Goal: Navigation & Orientation: Find specific page/section

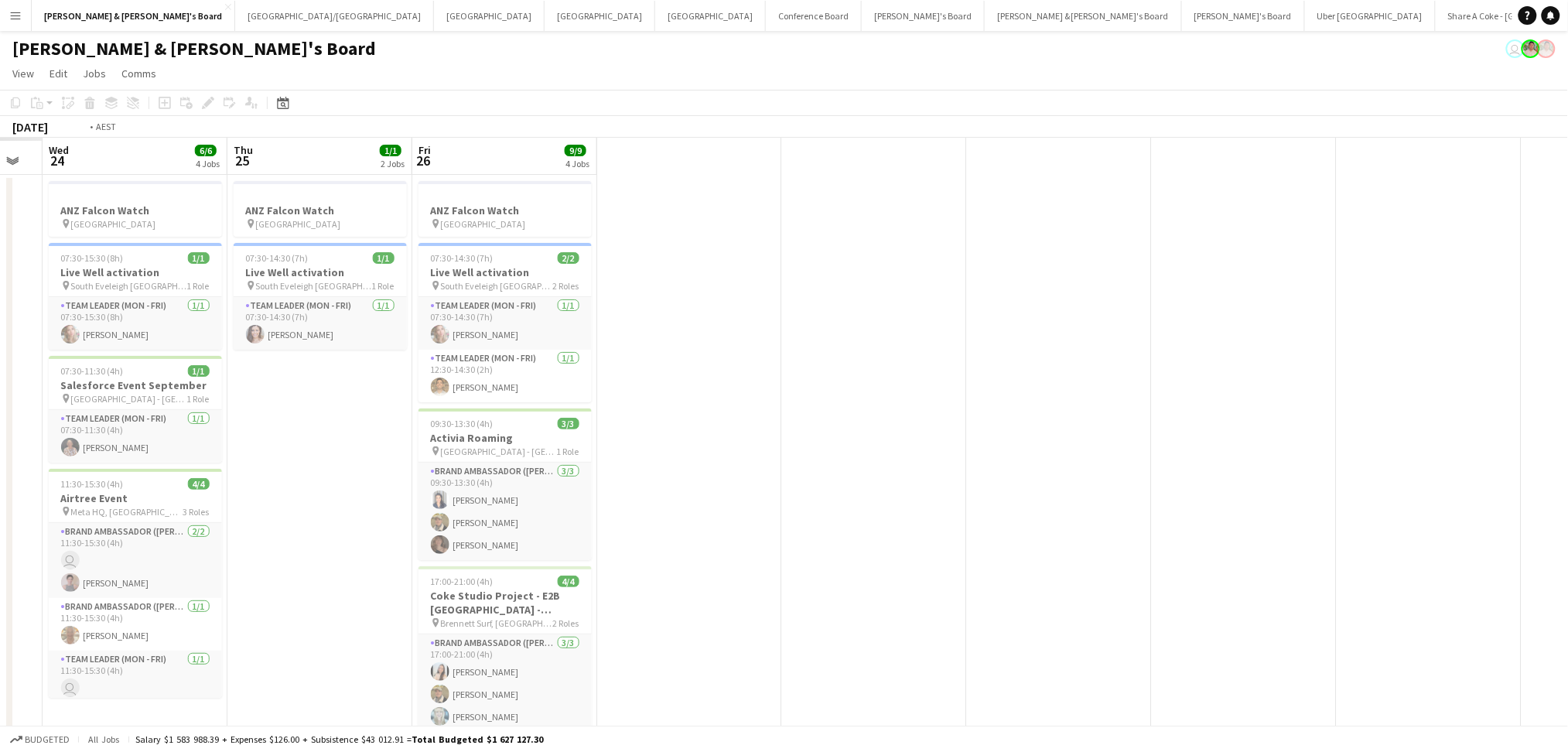
drag, startPoint x: 498, startPoint y: 419, endPoint x: 1285, endPoint y: 402, distance: 787.2
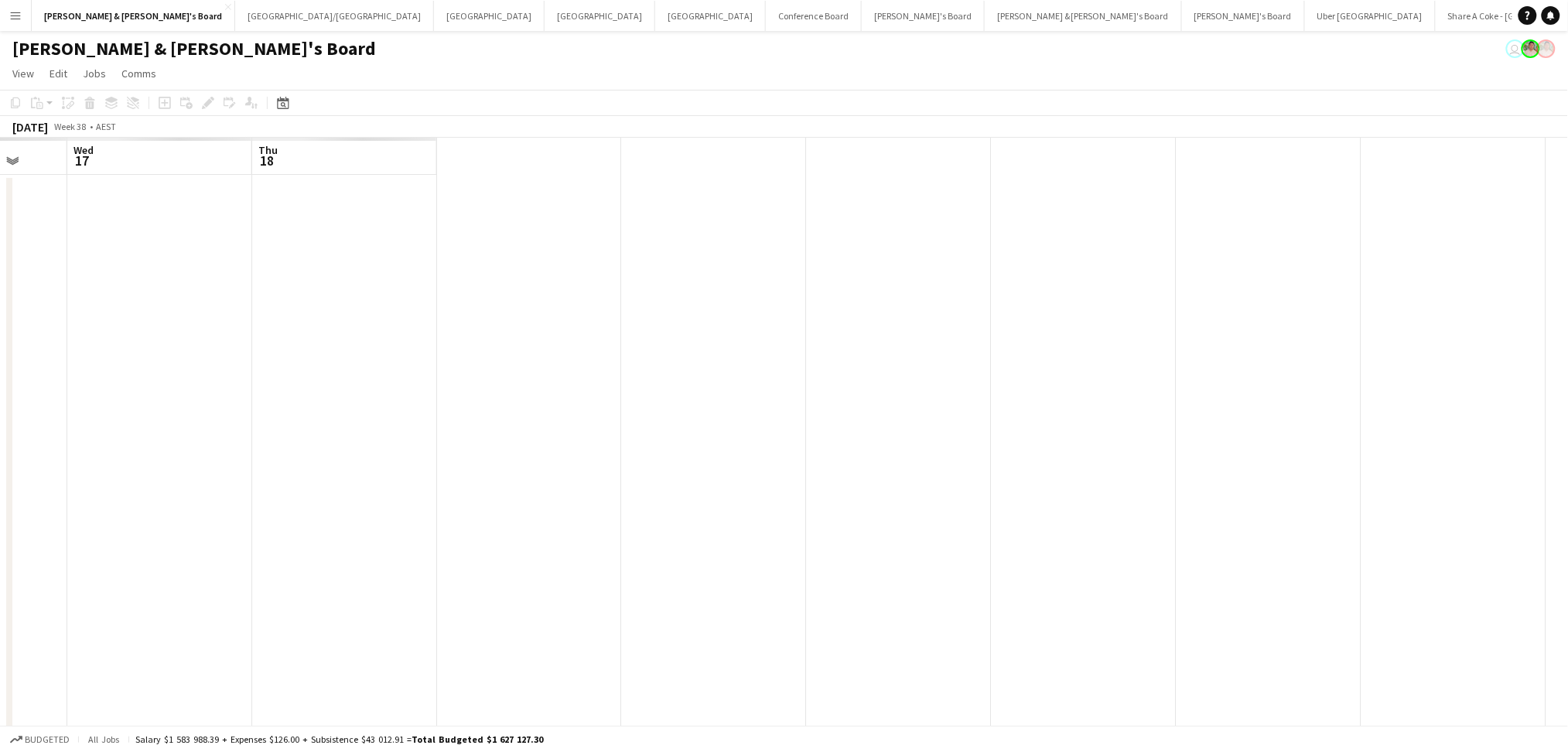
drag, startPoint x: 305, startPoint y: 577, endPoint x: 1047, endPoint y: 541, distance: 742.9
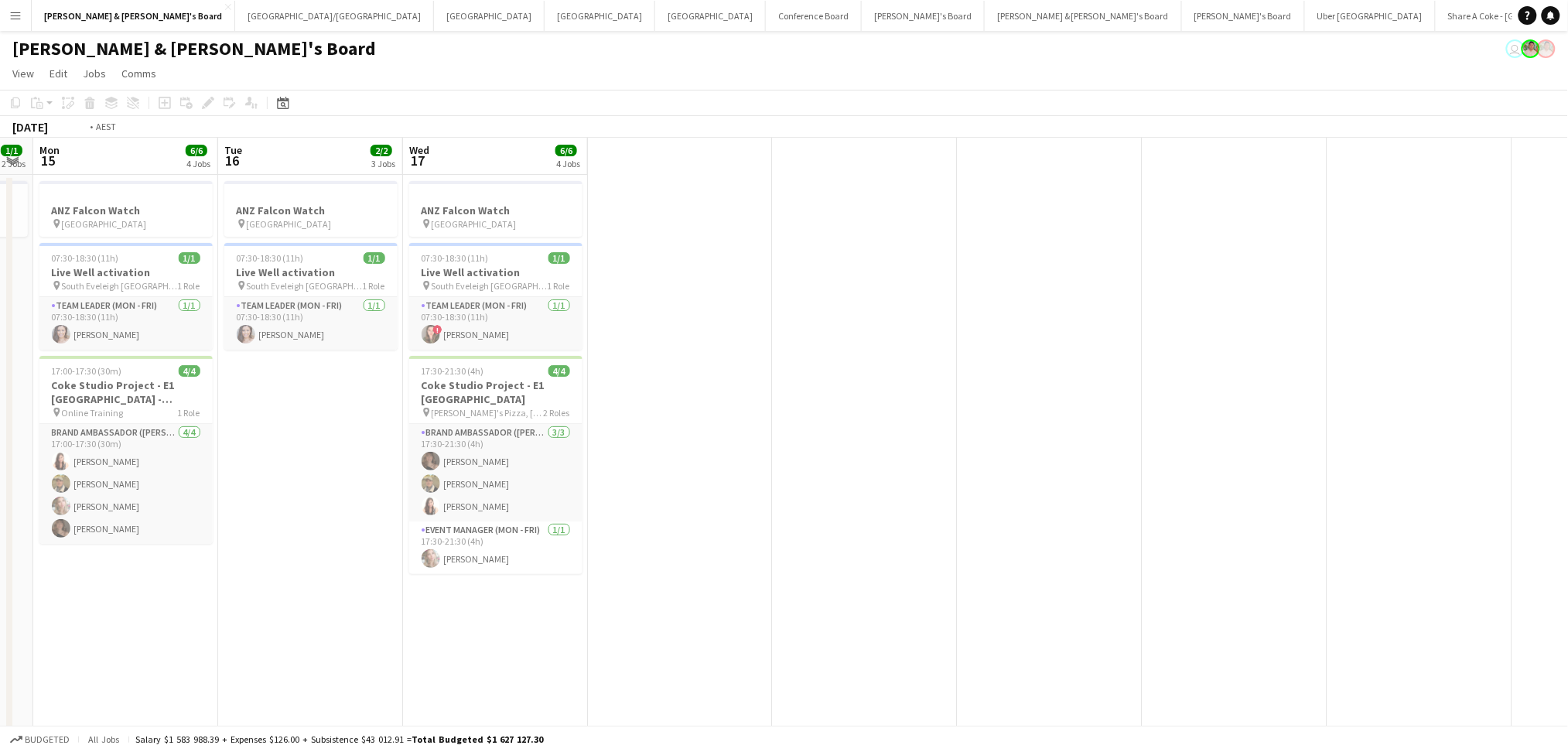
drag, startPoint x: 578, startPoint y: 545, endPoint x: 1133, endPoint y: 512, distance: 556.0
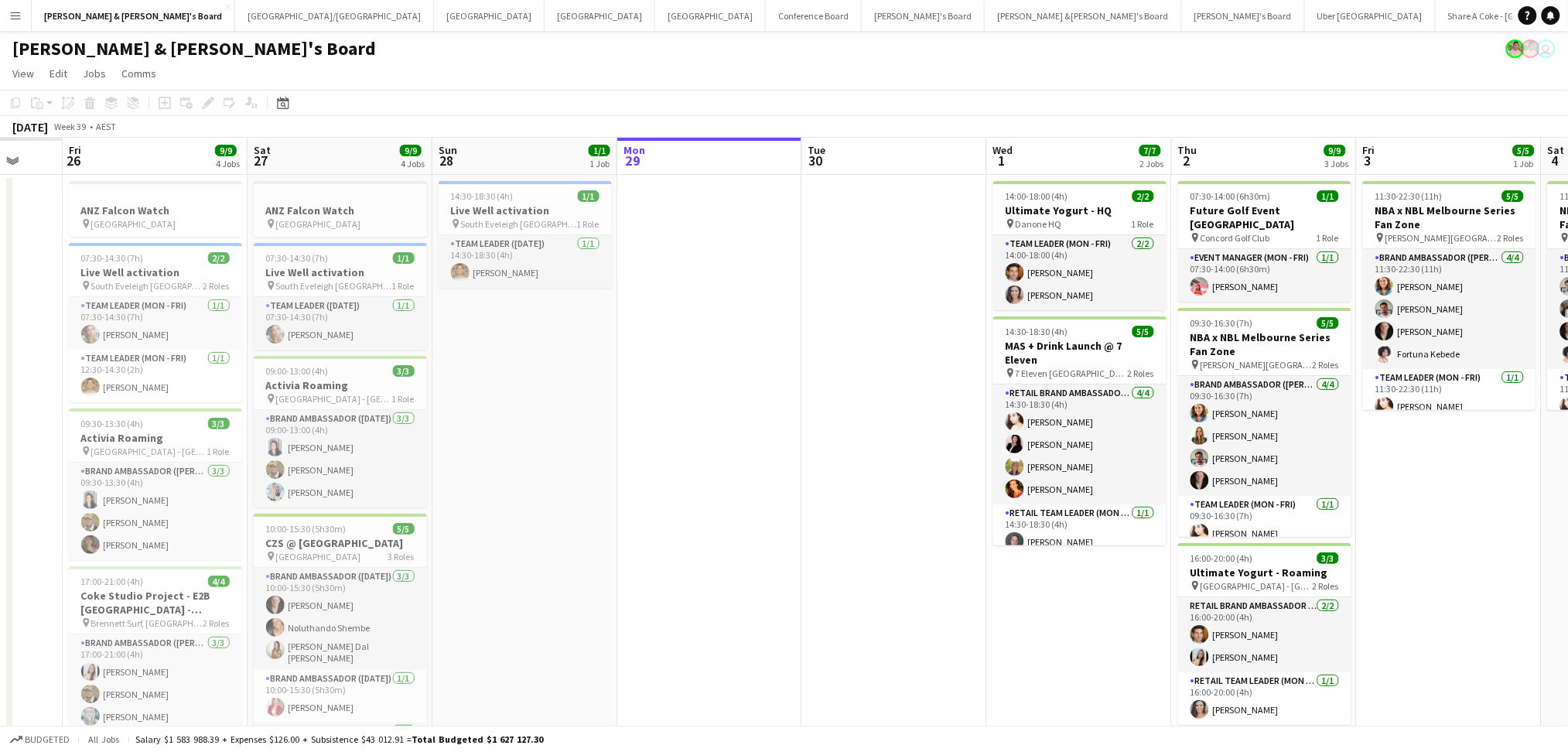
drag, startPoint x: 398, startPoint y: 463, endPoint x: 1000, endPoint y: 416, distance: 603.8
click at [999, 416] on app-calendar-viewport "Wed 24 Thu 25 Fri 26 9/9 4 Jobs Sat 27 9/9 4 Jobs Sun 28 1/1 1 Job Mon 29 Tue 3…" at bounding box center [784, 514] width 1568 height 753
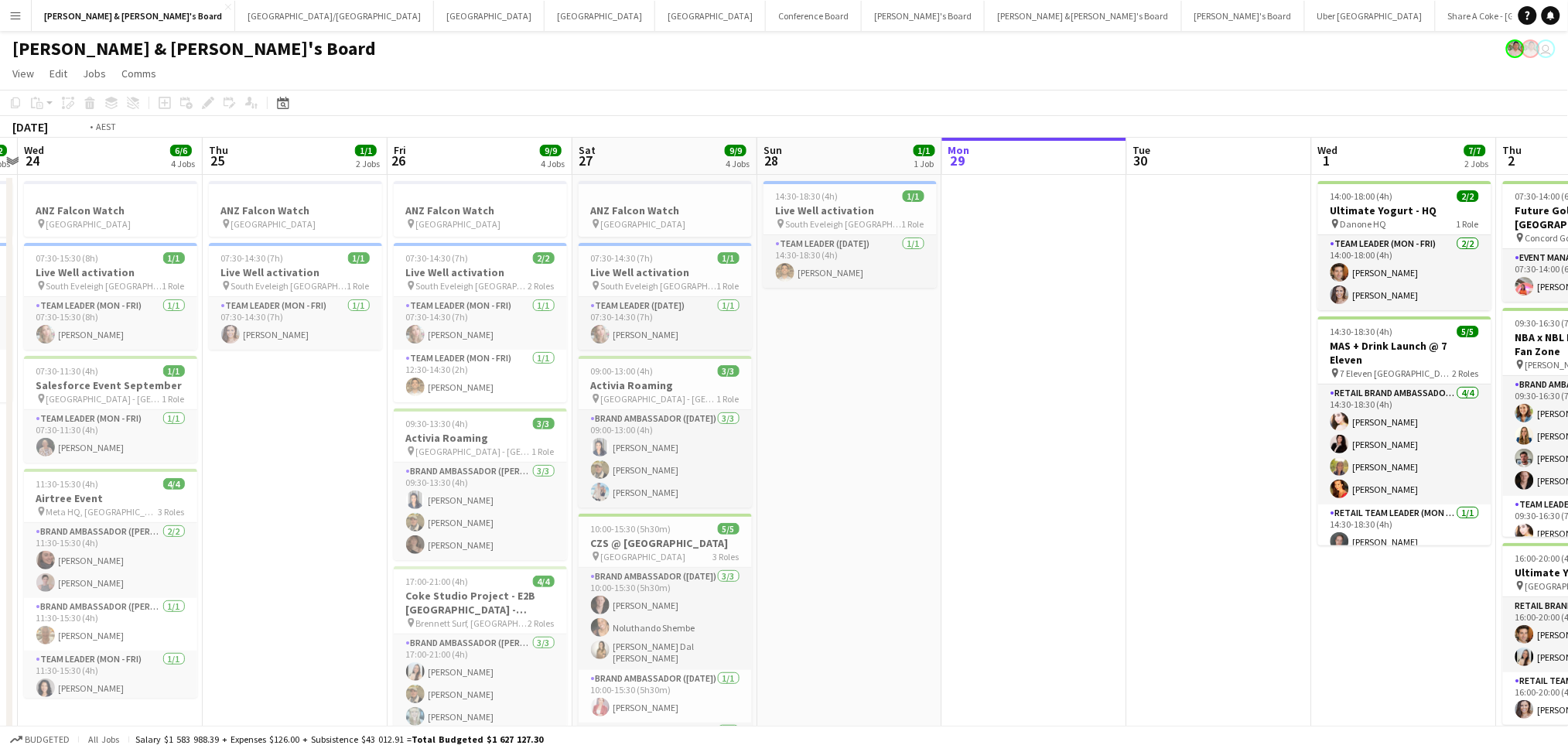
drag, startPoint x: 175, startPoint y: 537, endPoint x: 1096, endPoint y: 457, distance: 924.5
click at [1232, 436] on app-calendar-viewport "Tue 23 2/2 2 Jobs Wed 24 6/6 4 Jobs Thu 25 1/1 2 Jobs Fri 26 9/9 4 Jobs Sat 27 …" at bounding box center [784, 514] width 1568 height 753
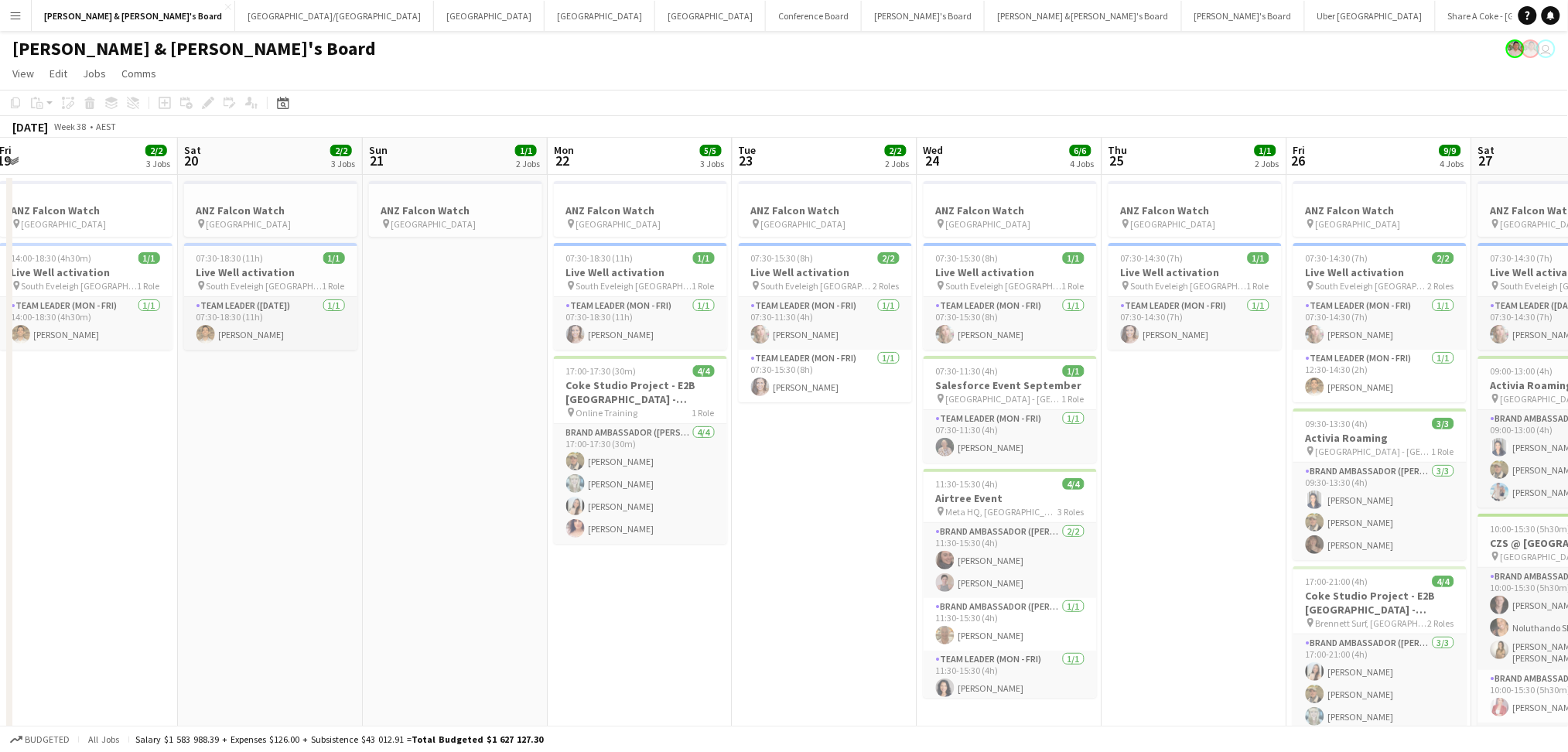
drag, startPoint x: 463, startPoint y: 552, endPoint x: 1137, endPoint y: 489, distance: 676.9
click at [1180, 477] on app-calendar-viewport "Wed 17 Thu 18 Fri 19 2/2 3 Jobs Sat 20 2/2 3 Jobs Sun 21 1/1 2 Jobs Mon 22 5/5 …" at bounding box center [784, 570] width 1568 height 866
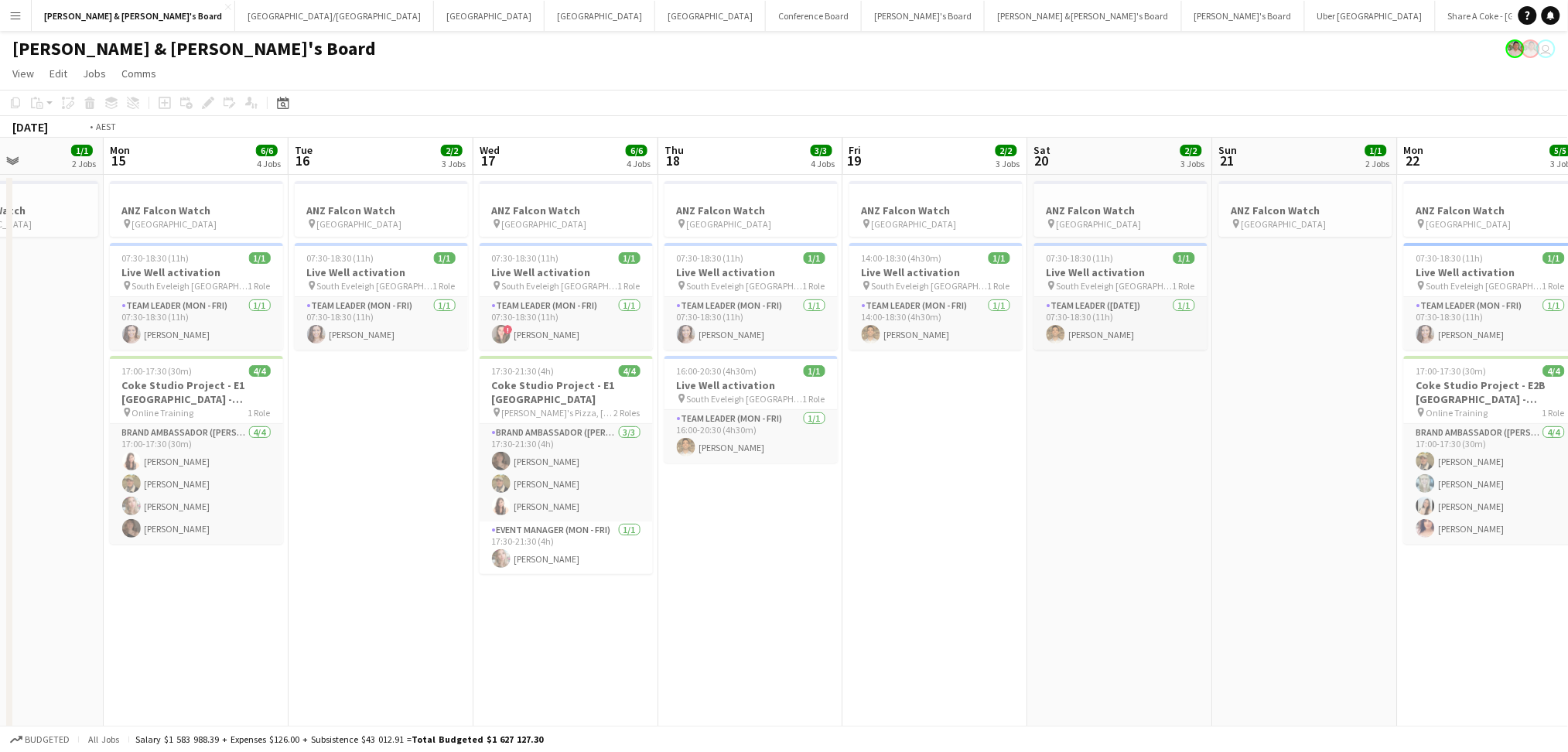
drag, startPoint x: 549, startPoint y: 624, endPoint x: 1440, endPoint y: 507, distance: 898.6
click at [1437, 507] on app-calendar-viewport "Sat 13 1/1 2 Jobs Sun 14 1/1 2 Jobs Mon 15 6/6 4 Jobs Tue 16 2/2 3 Jobs Wed 17 …" at bounding box center [784, 570] width 1568 height 866
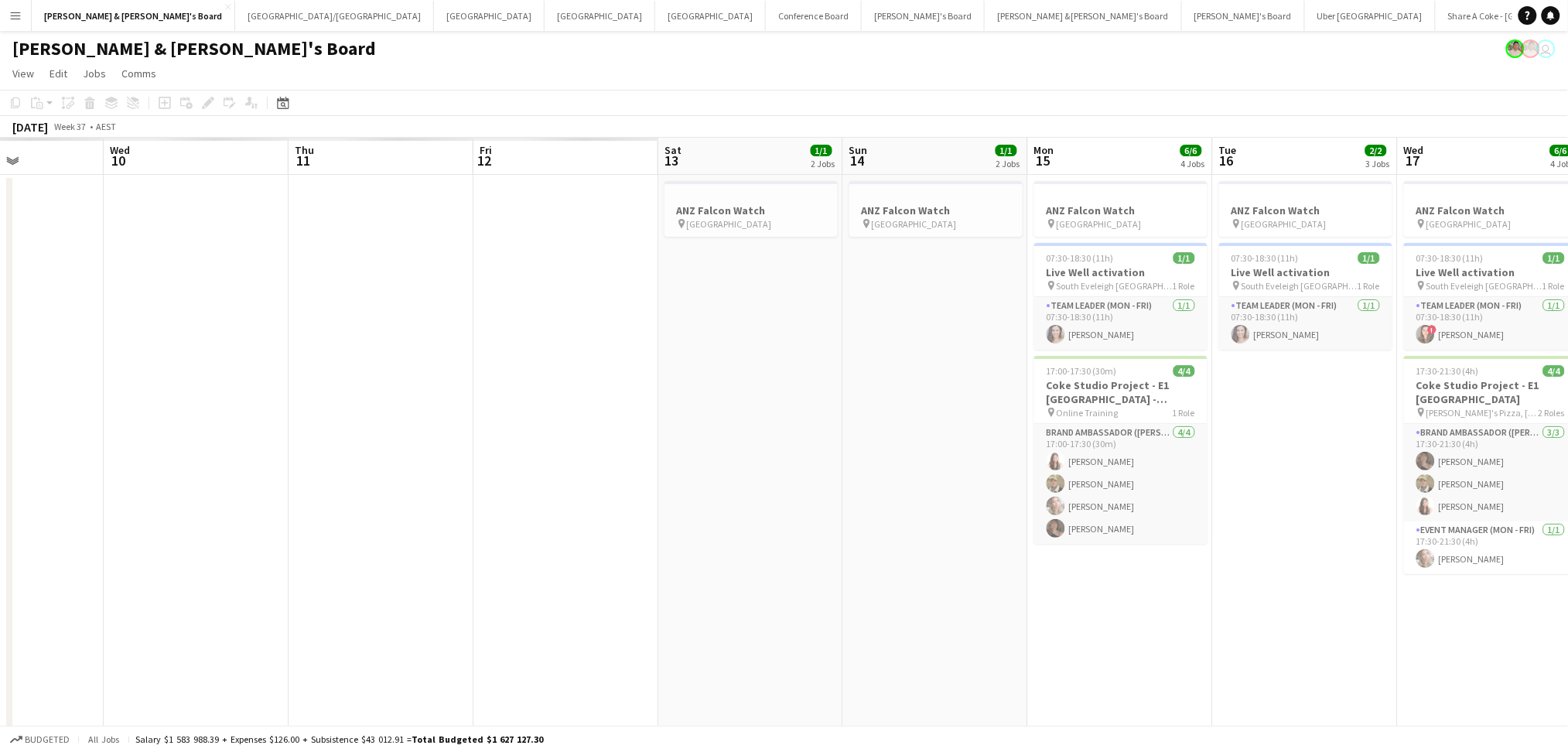
scroll to position [0, 434]
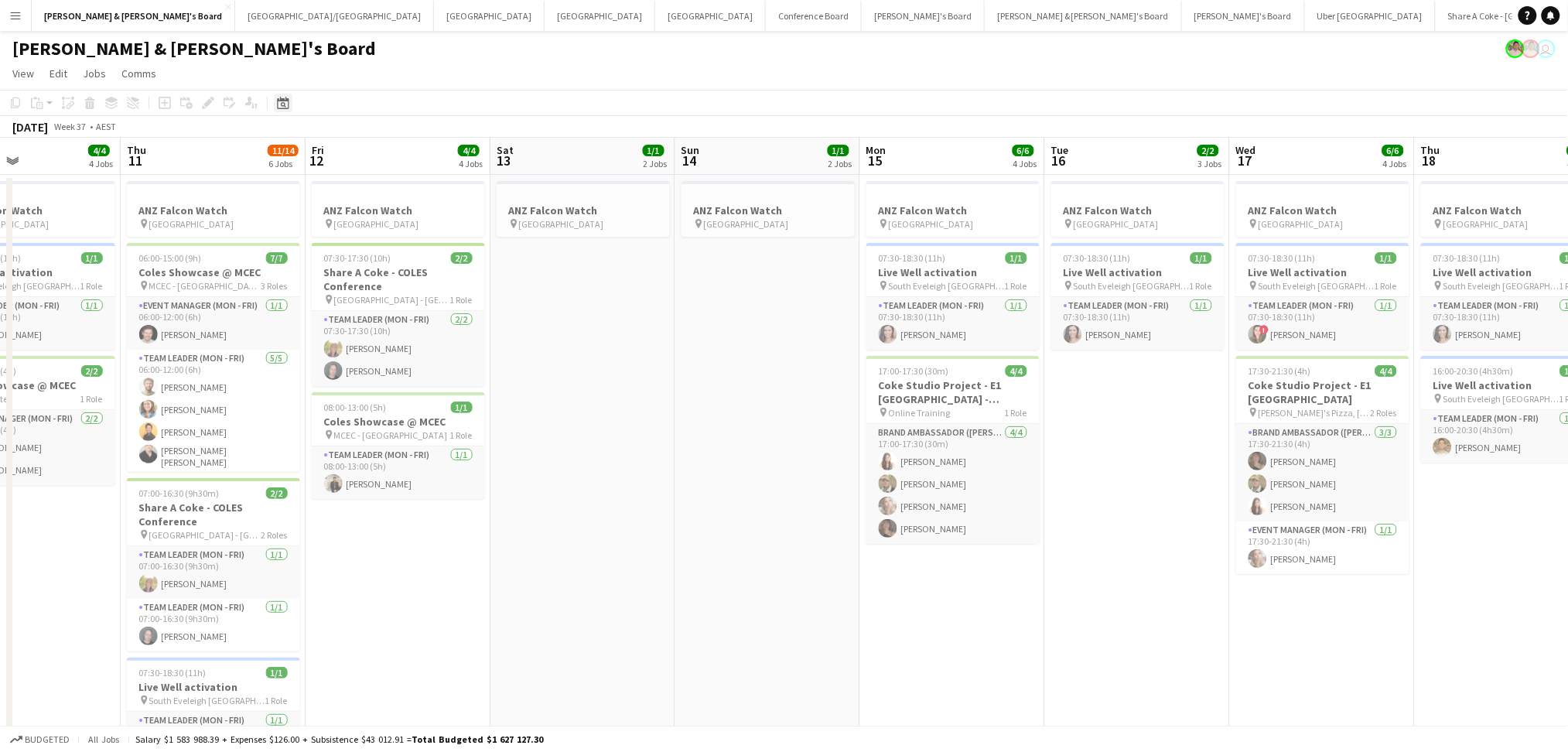
click at [288, 98] on div "Date picker" at bounding box center [283, 103] width 18 height 18
click at [382, 156] on span "Previous month" at bounding box center [377, 156] width 31 height 31
click at [308, 280] on span "19" at bounding box center [306, 280] width 18 height 18
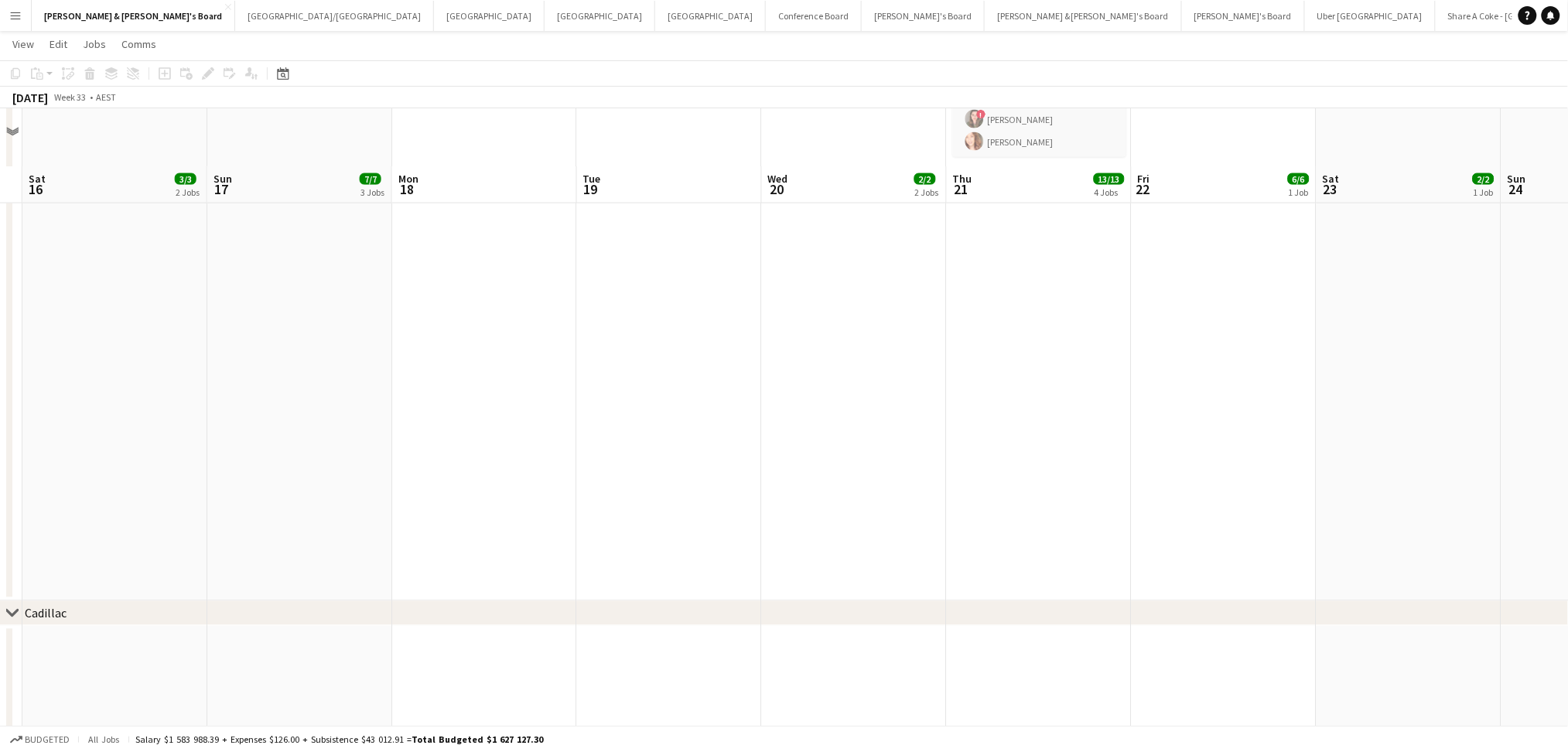
scroll to position [871, 0]
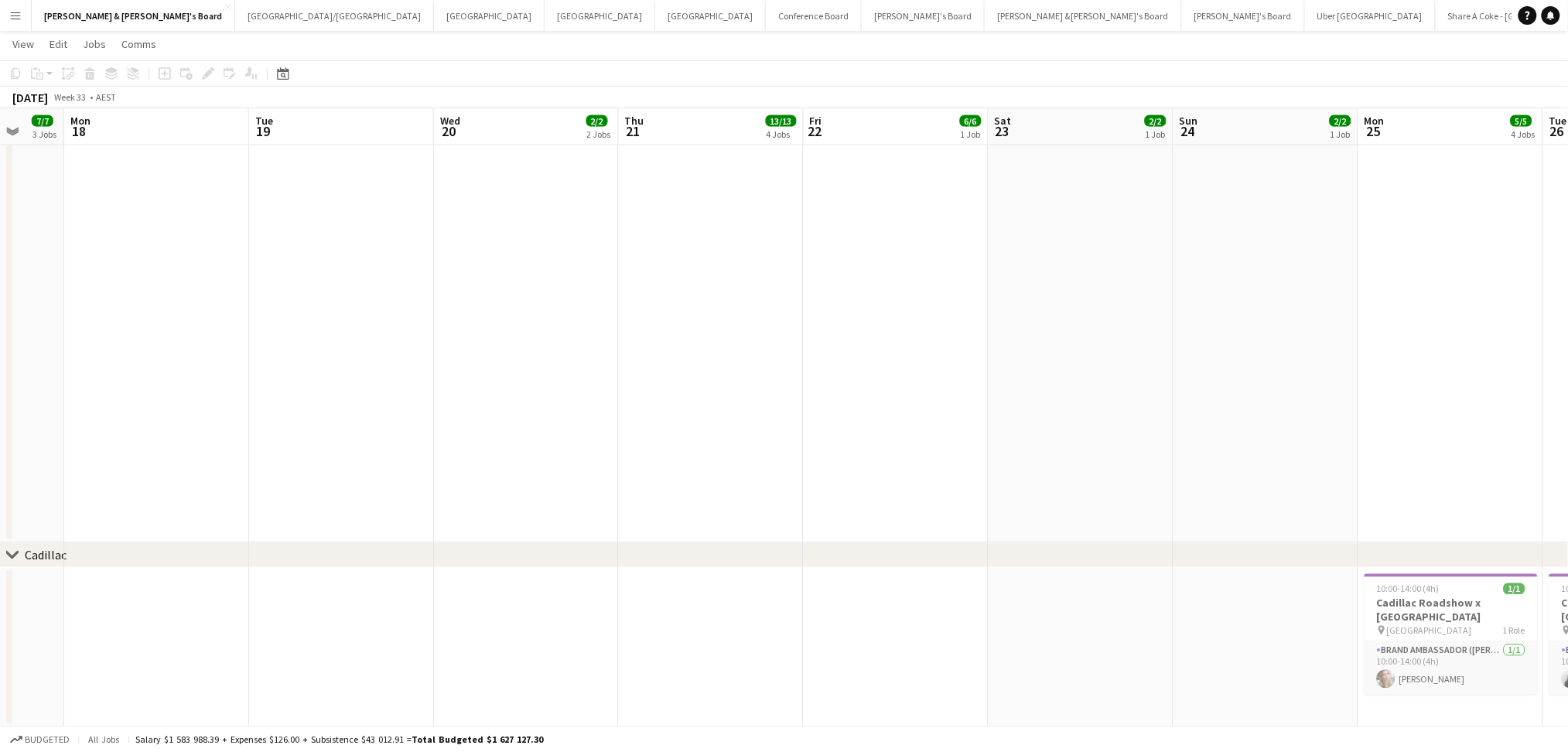
drag, startPoint x: 504, startPoint y: 596, endPoint x: 175, endPoint y: 498, distance: 343.3
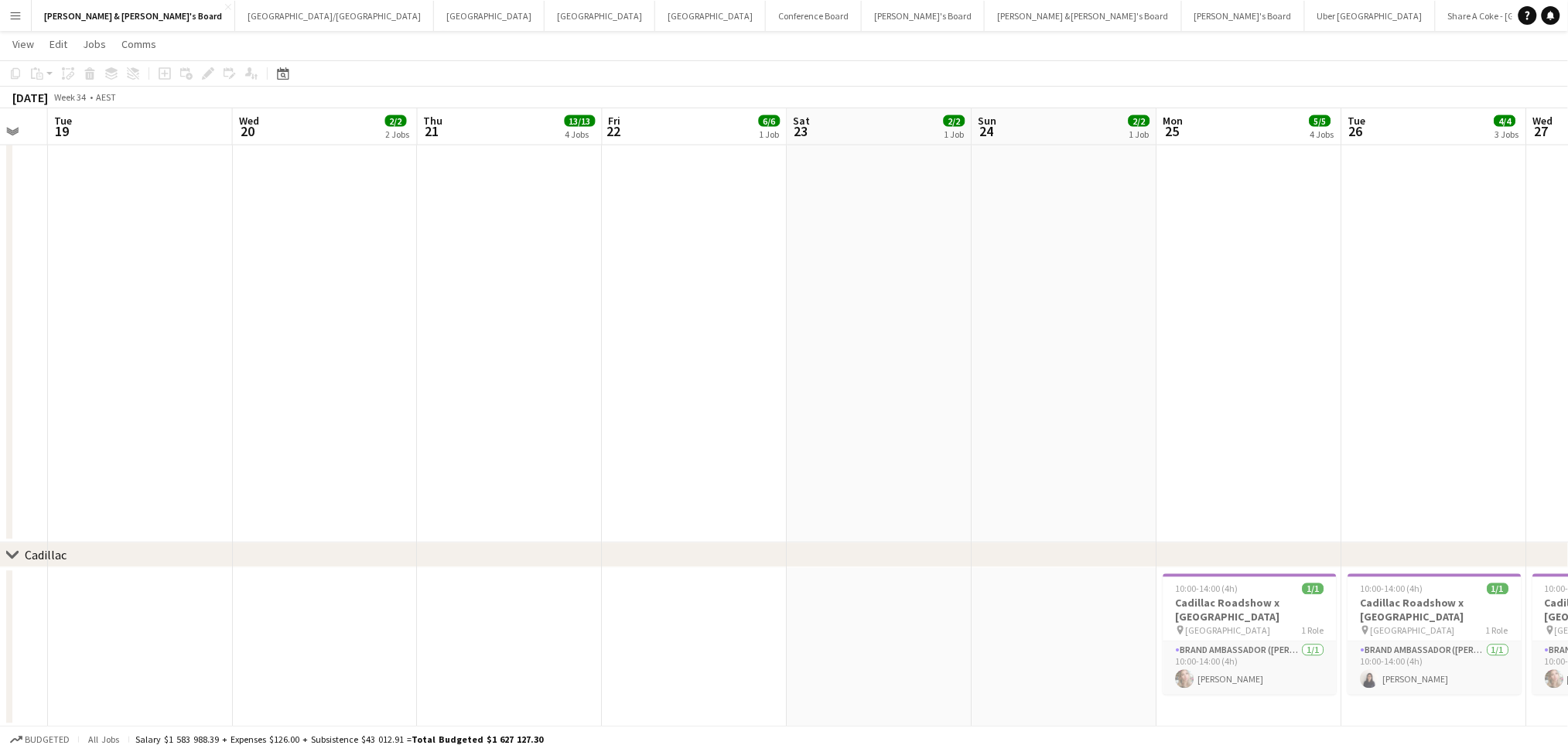
drag, startPoint x: 973, startPoint y: 613, endPoint x: 578, endPoint y: 576, distance: 396.7
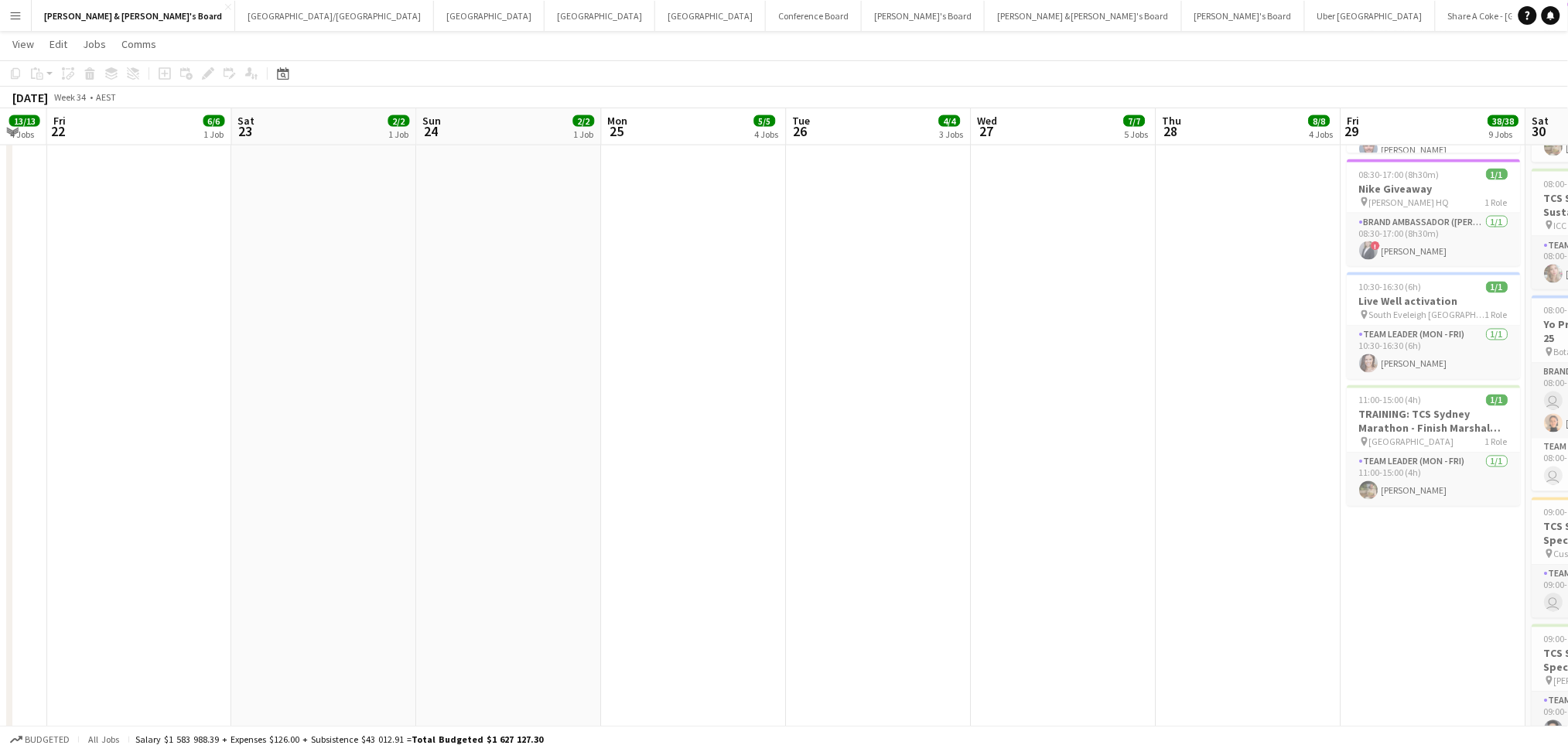
drag, startPoint x: 739, startPoint y: 606, endPoint x: 378, endPoint y: 561, distance: 363.8
click at [378, 561] on app-calendar-viewport "Sun 17 7/7 3 Jobs Mon 18 Tue 19 Wed 20 2/2 2 Jobs Thu 21 13/13 4 Jobs Fri 22 6/…" at bounding box center [784, 141] width 1568 height 1906
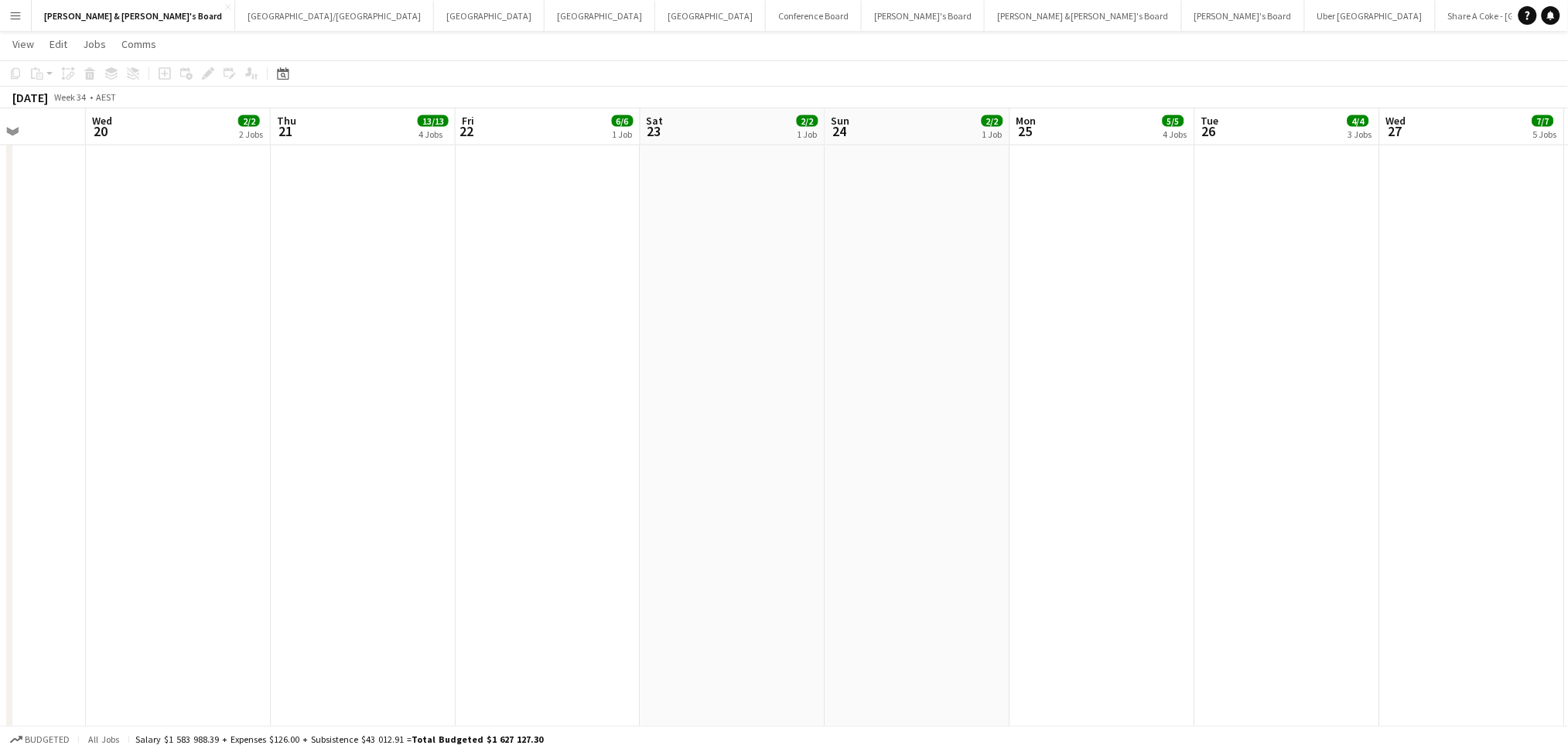
drag, startPoint x: 377, startPoint y: 561, endPoint x: 801, endPoint y: 570, distance: 424.1
click at [801, 570] on app-calendar-viewport "Sun 17 7/7 3 Jobs Mon 18 Tue 19 Wed 20 2/2 2 Jobs Thu 21 13/13 4 Jobs Fri 22 6/…" at bounding box center [784, 202] width 1568 height 2028
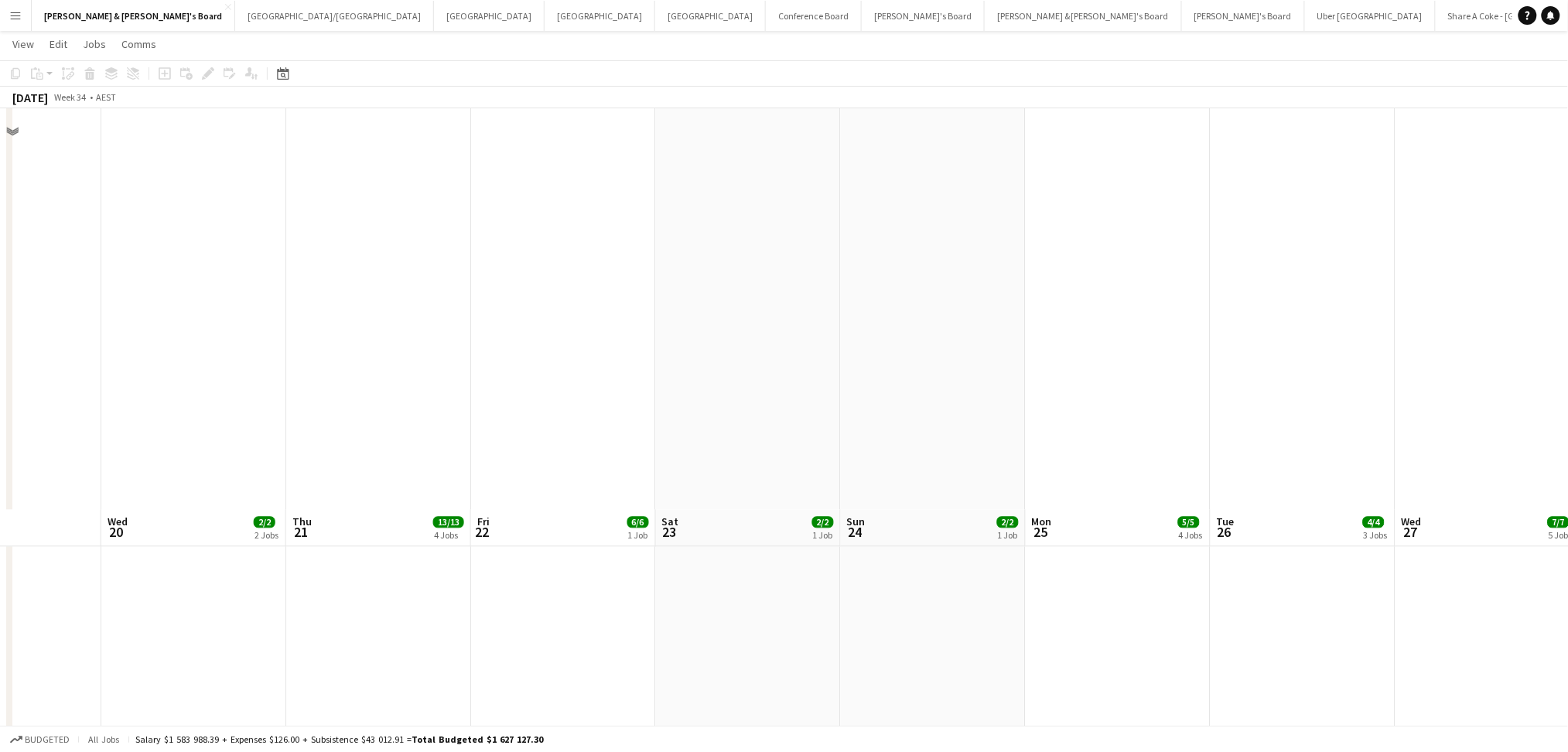
scroll to position [1361, 0]
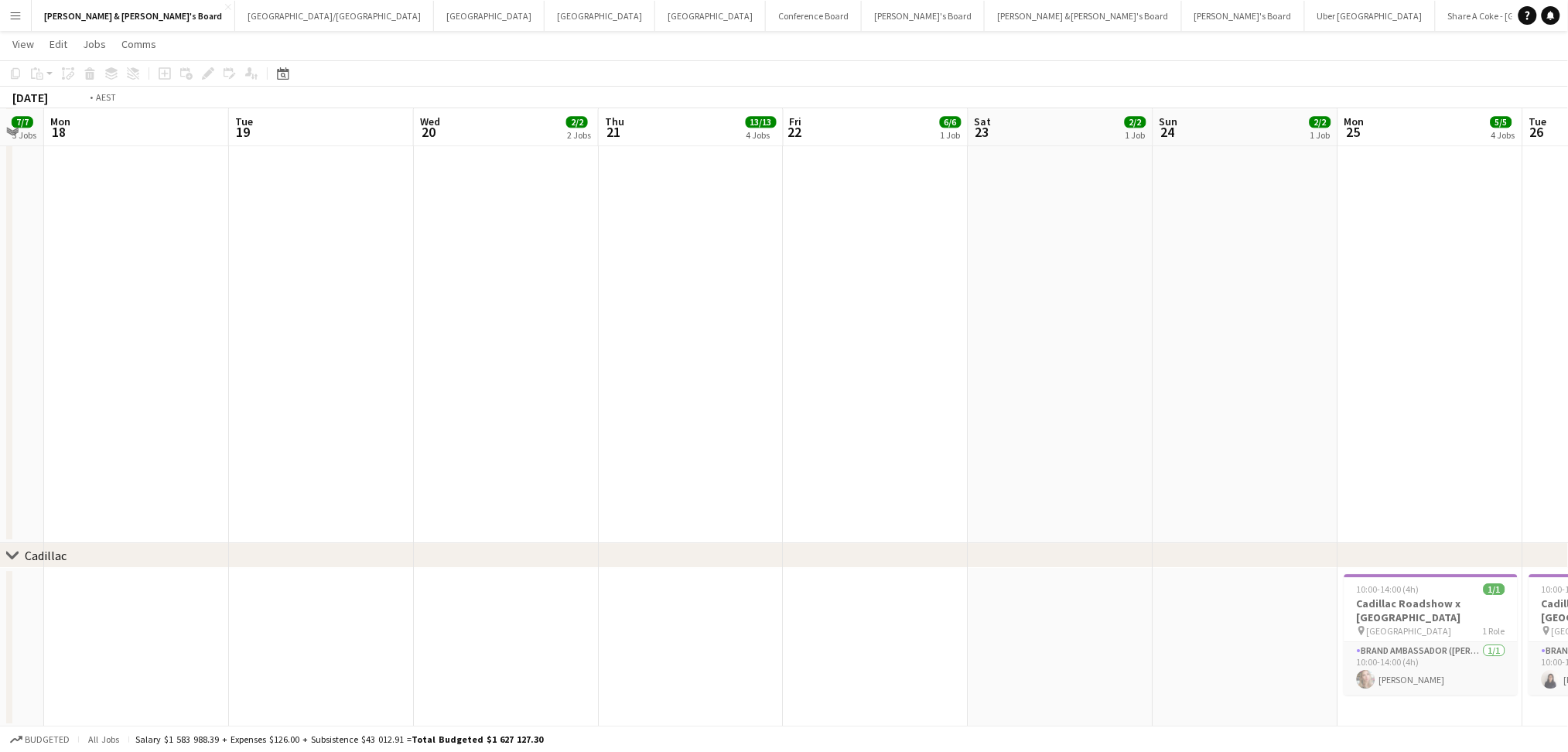
drag, startPoint x: 537, startPoint y: 625, endPoint x: 1033, endPoint y: 643, distance: 496.3
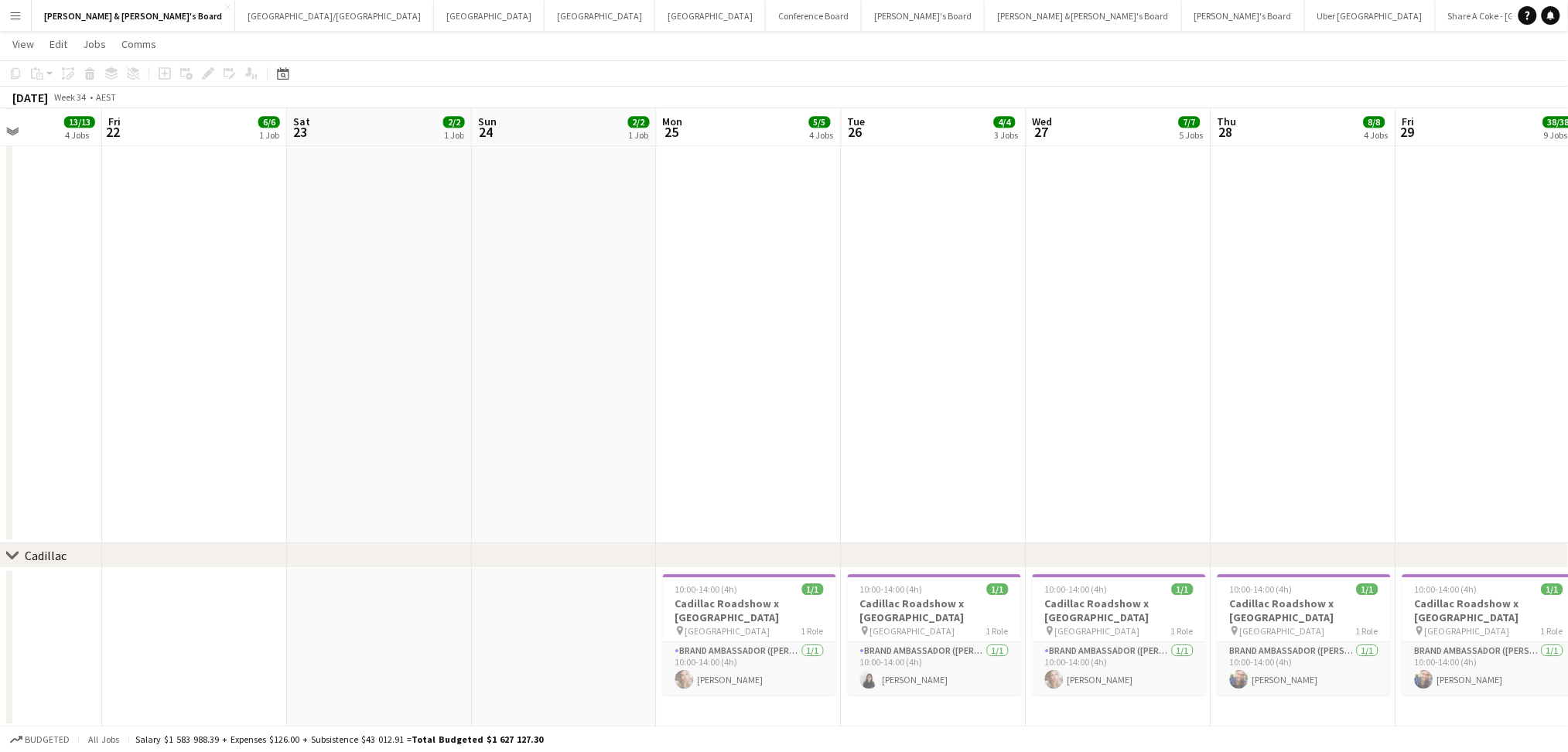
drag, startPoint x: 1054, startPoint y: 638, endPoint x: 182, endPoint y: 579, distance: 874.0
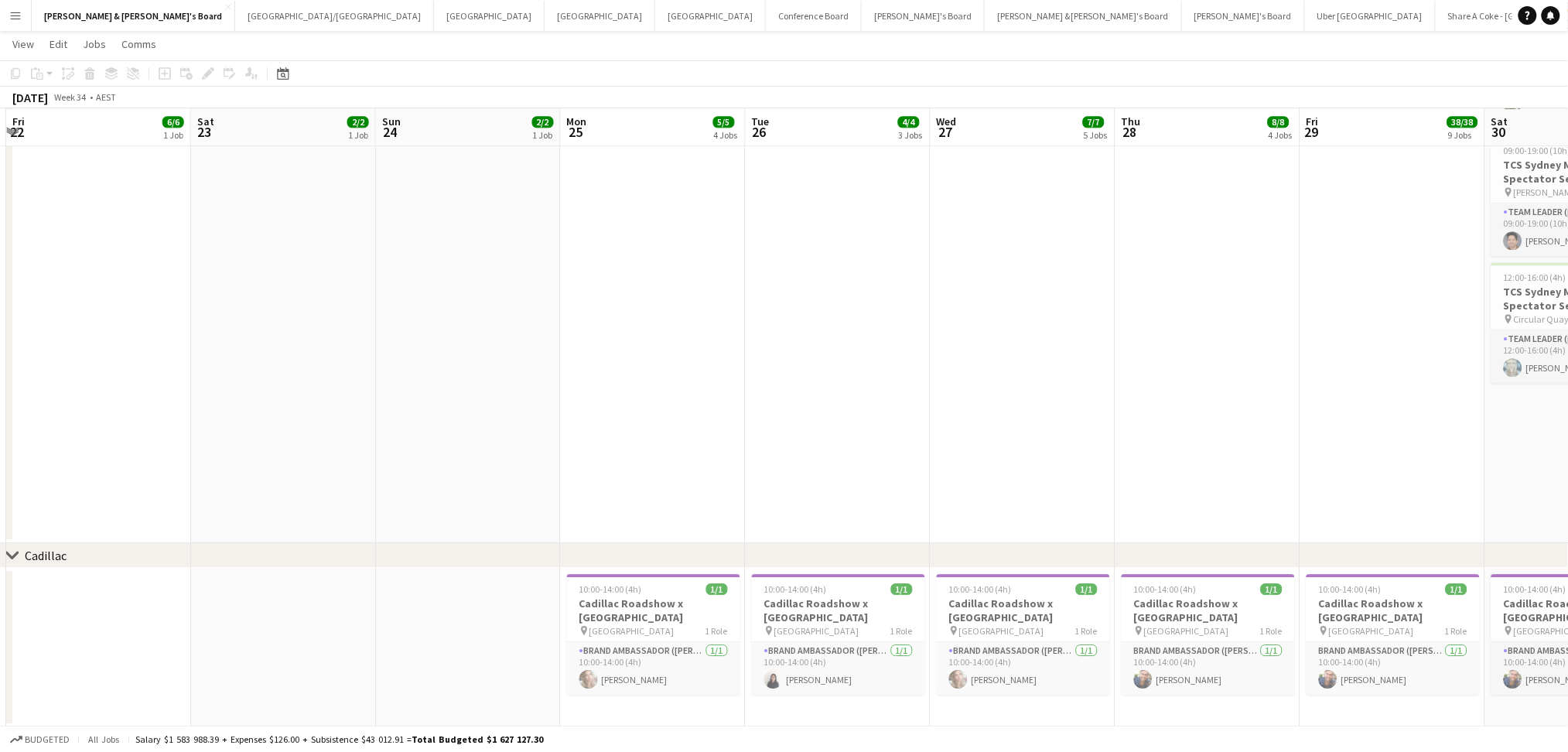
drag, startPoint x: 520, startPoint y: 595, endPoint x: 369, endPoint y: 591, distance: 151.1
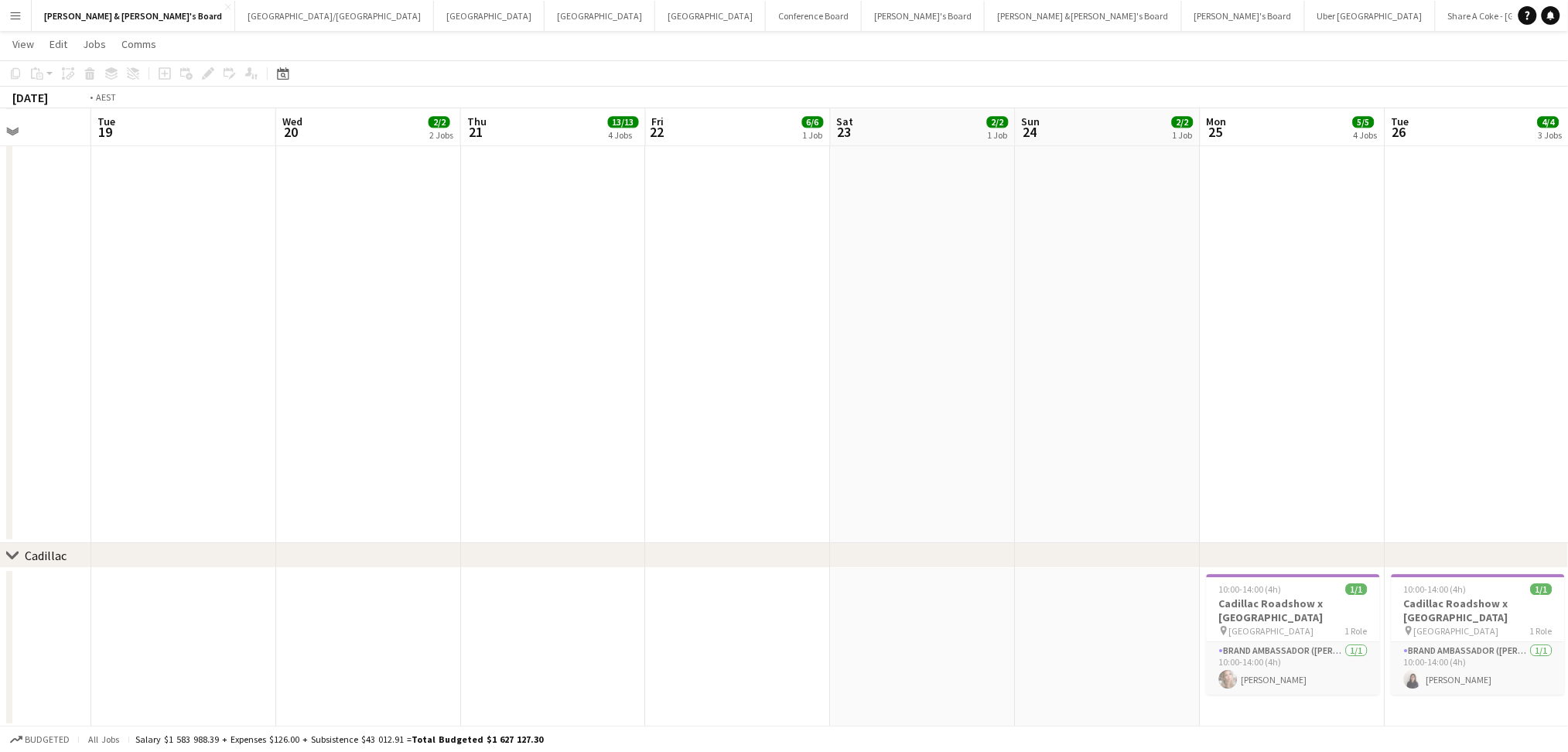
drag, startPoint x: 250, startPoint y: 629, endPoint x: 1132, endPoint y: 624, distance: 882.0
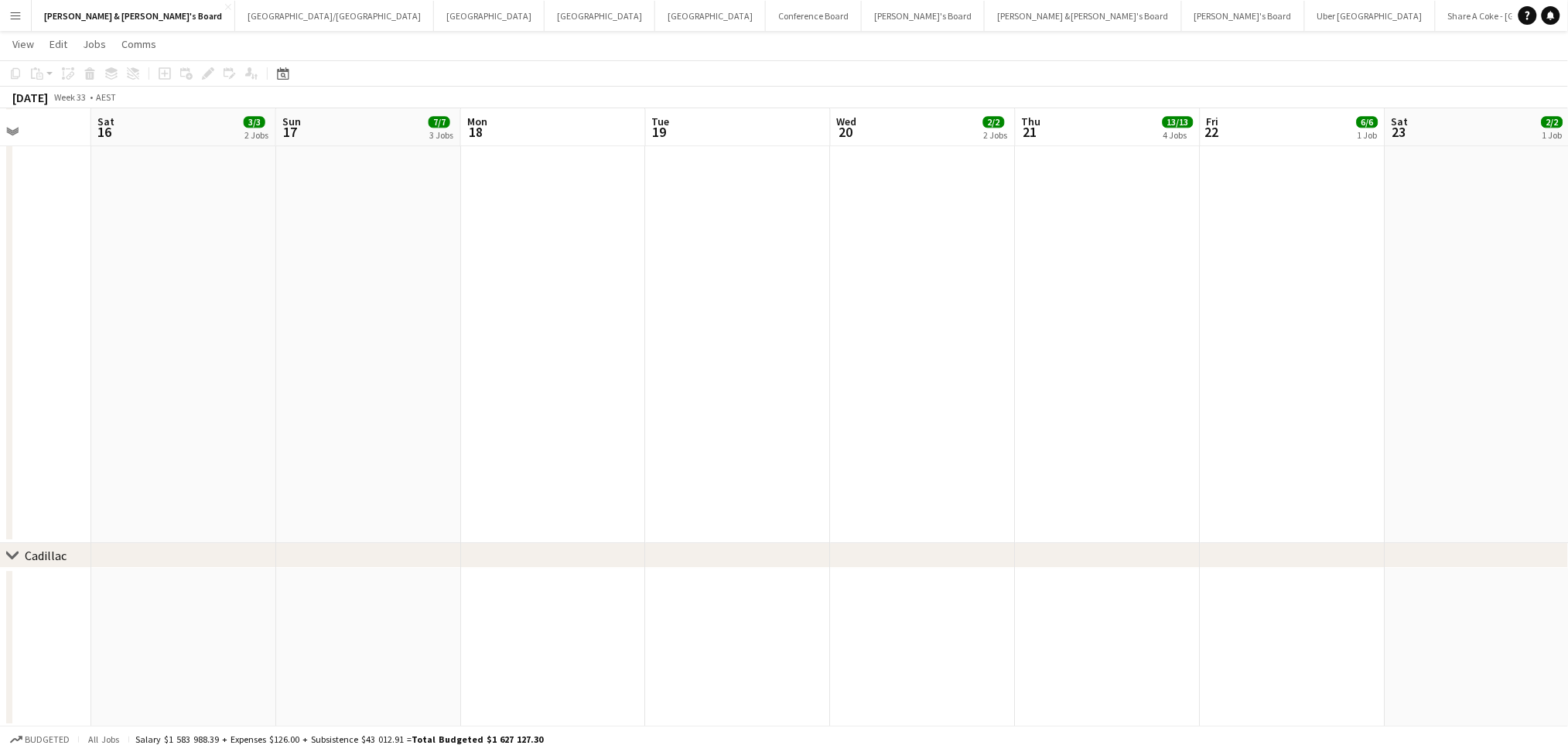
drag, startPoint x: 336, startPoint y: 600, endPoint x: 1172, endPoint y: 629, distance: 836.5
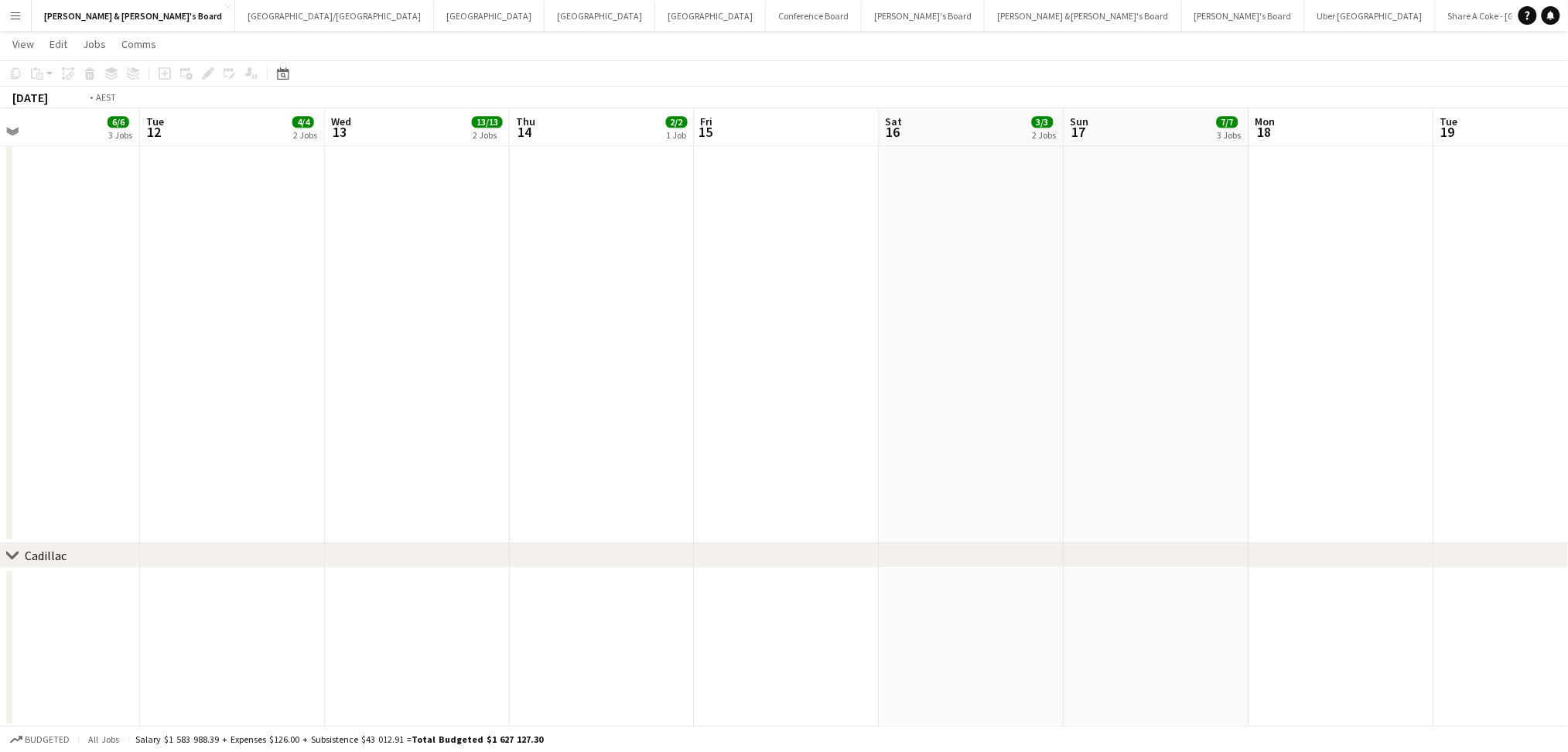
drag, startPoint x: 525, startPoint y: 643, endPoint x: 1178, endPoint y: 643, distance: 653.0
drag, startPoint x: 467, startPoint y: 635, endPoint x: 1214, endPoint y: 637, distance: 747.0
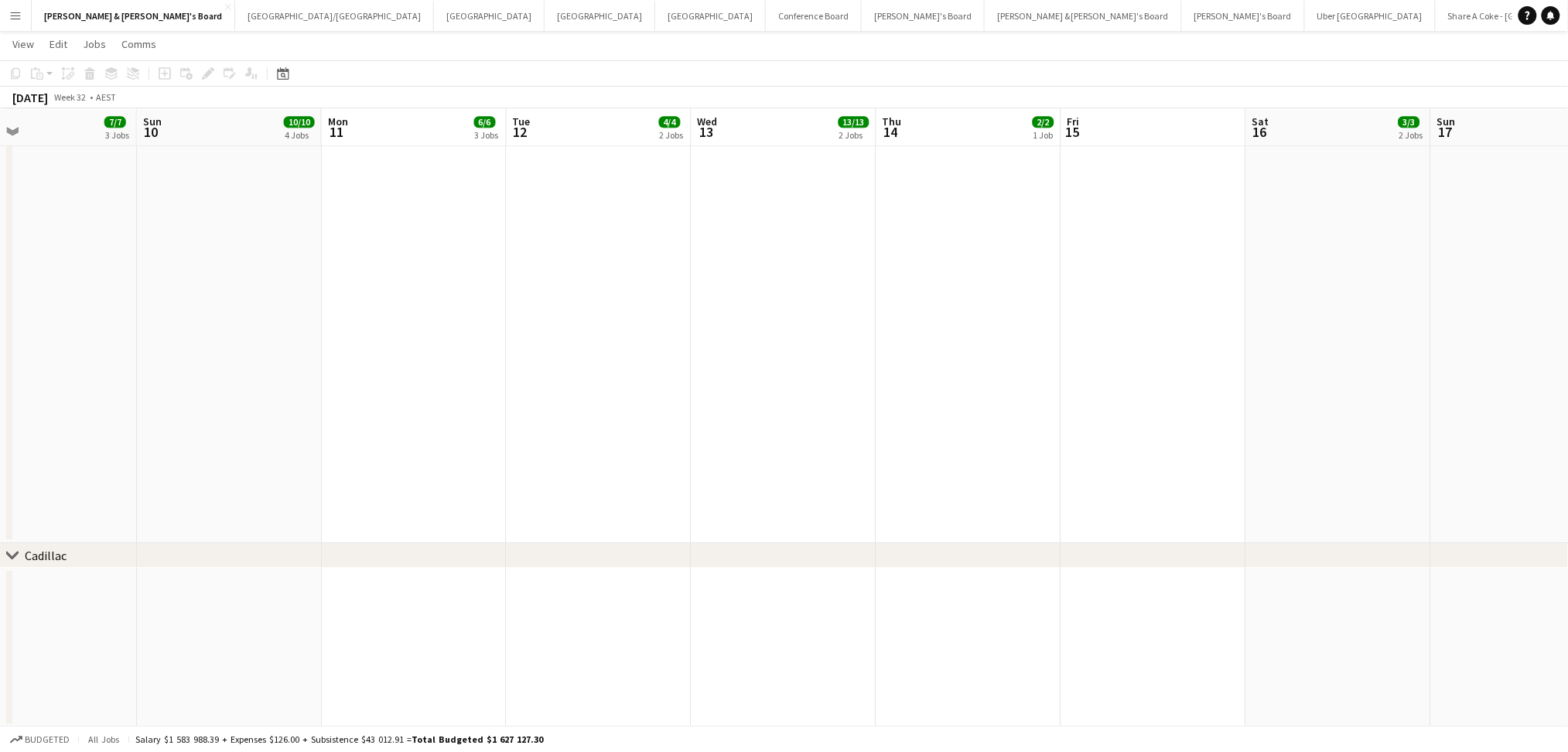
drag, startPoint x: 1340, startPoint y: 437, endPoint x: 521, endPoint y: 424, distance: 819.1
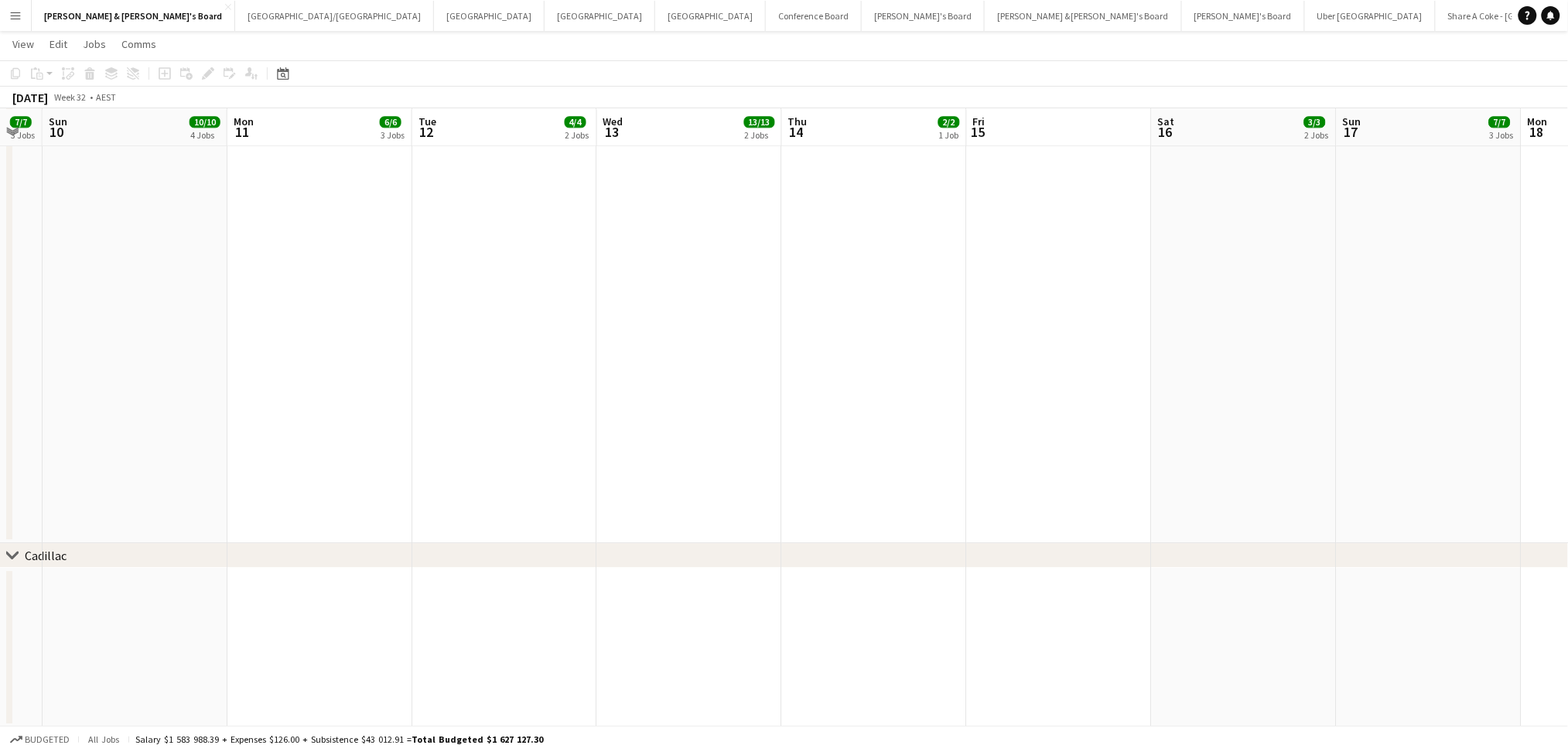
drag, startPoint x: 1180, startPoint y: 549, endPoint x: 489, endPoint y: 521, distance: 691.6
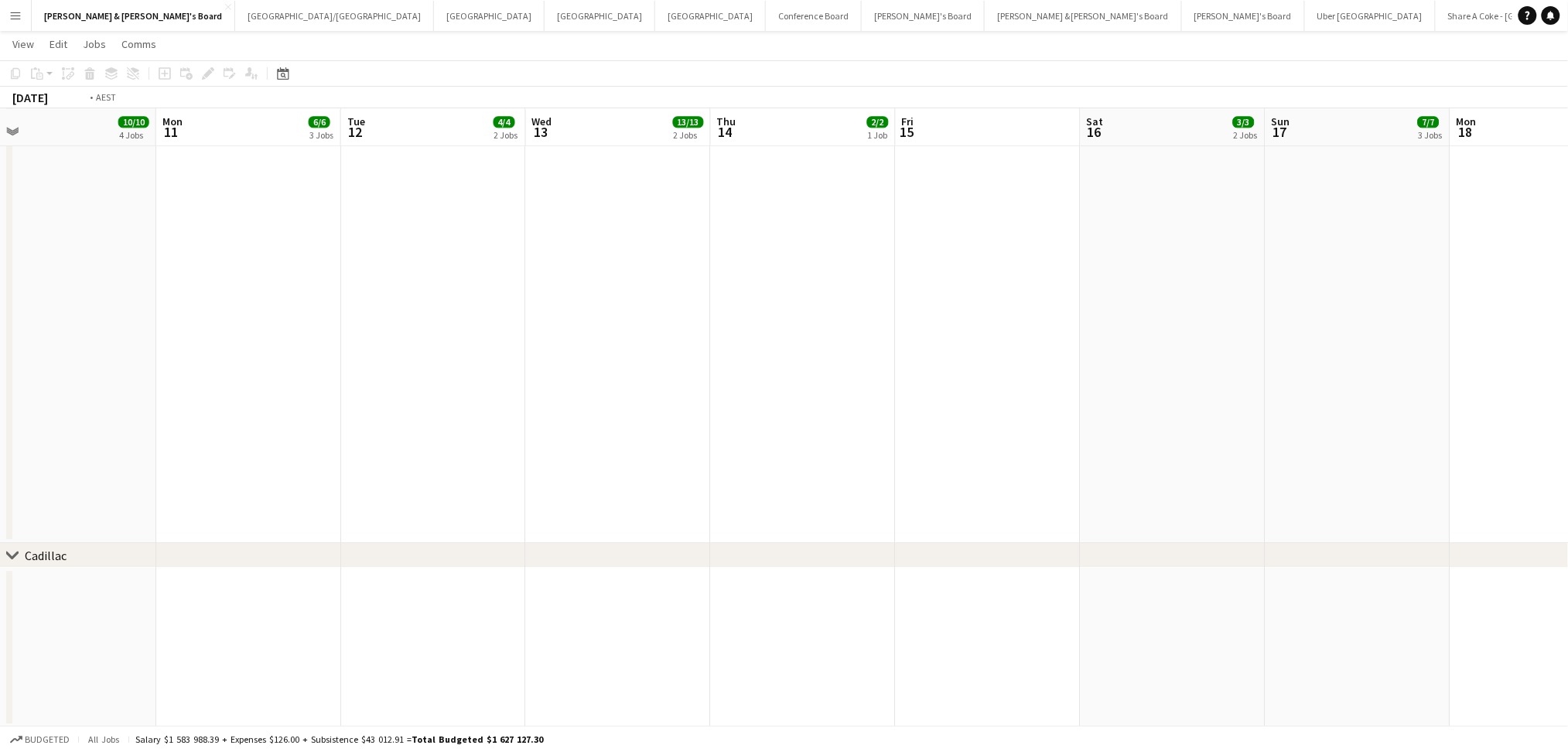
drag, startPoint x: 881, startPoint y: 635, endPoint x: 365, endPoint y: 568, distance: 520.3
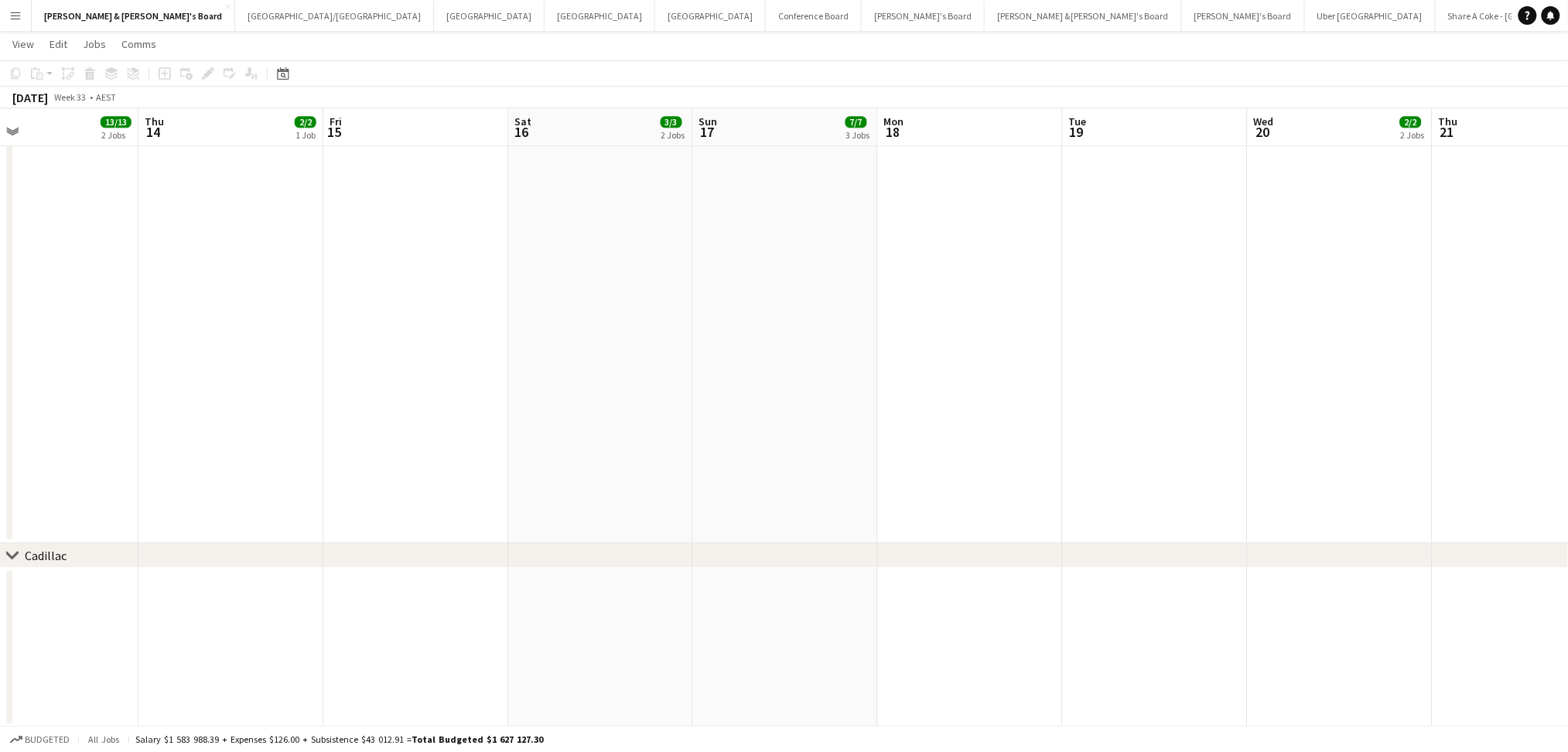
drag, startPoint x: 1010, startPoint y: 637, endPoint x: 305, endPoint y: 564, distance: 708.8
drag, startPoint x: 998, startPoint y: 658, endPoint x: 335, endPoint y: 591, distance: 666.4
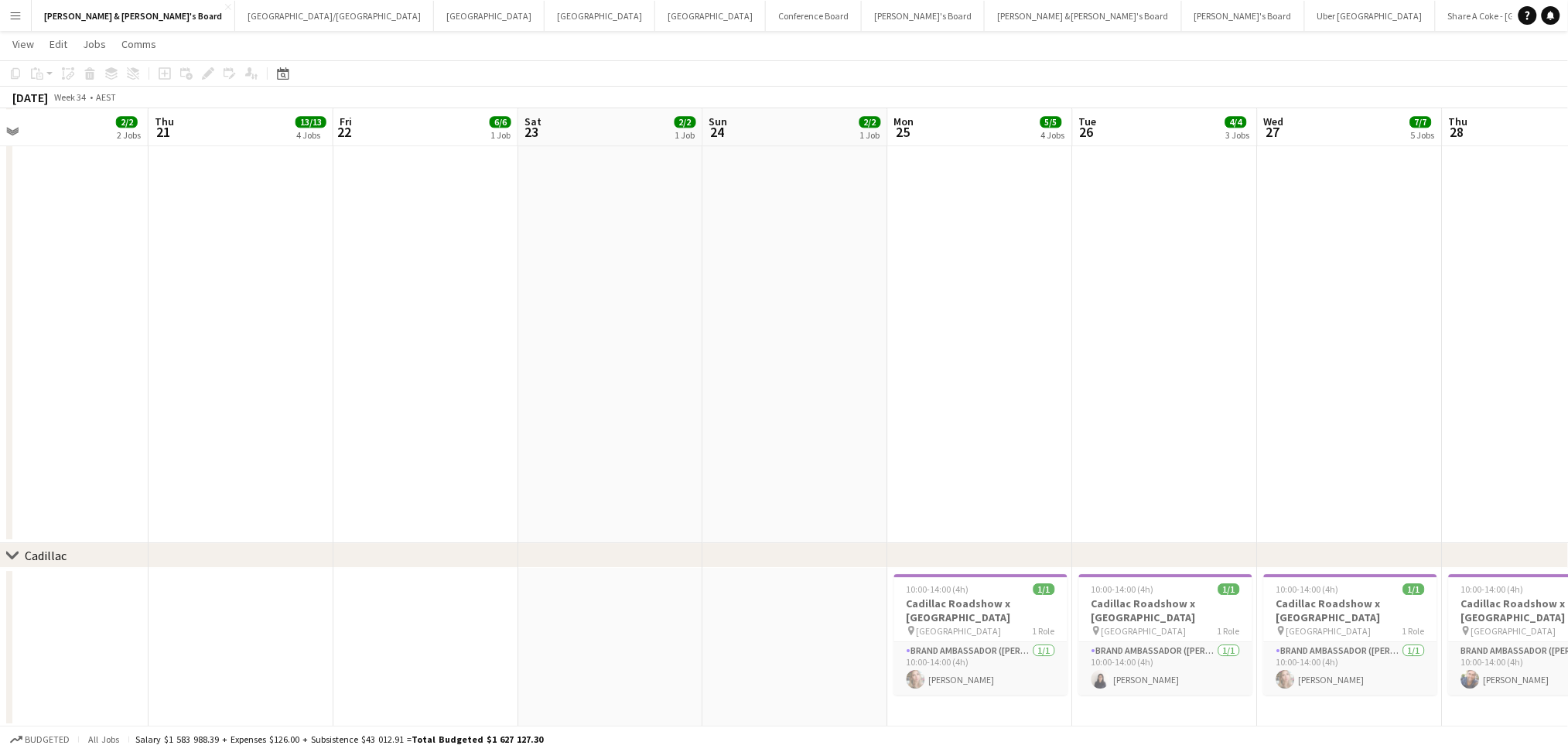
drag, startPoint x: 784, startPoint y: 637, endPoint x: 532, endPoint y: 619, distance: 252.6
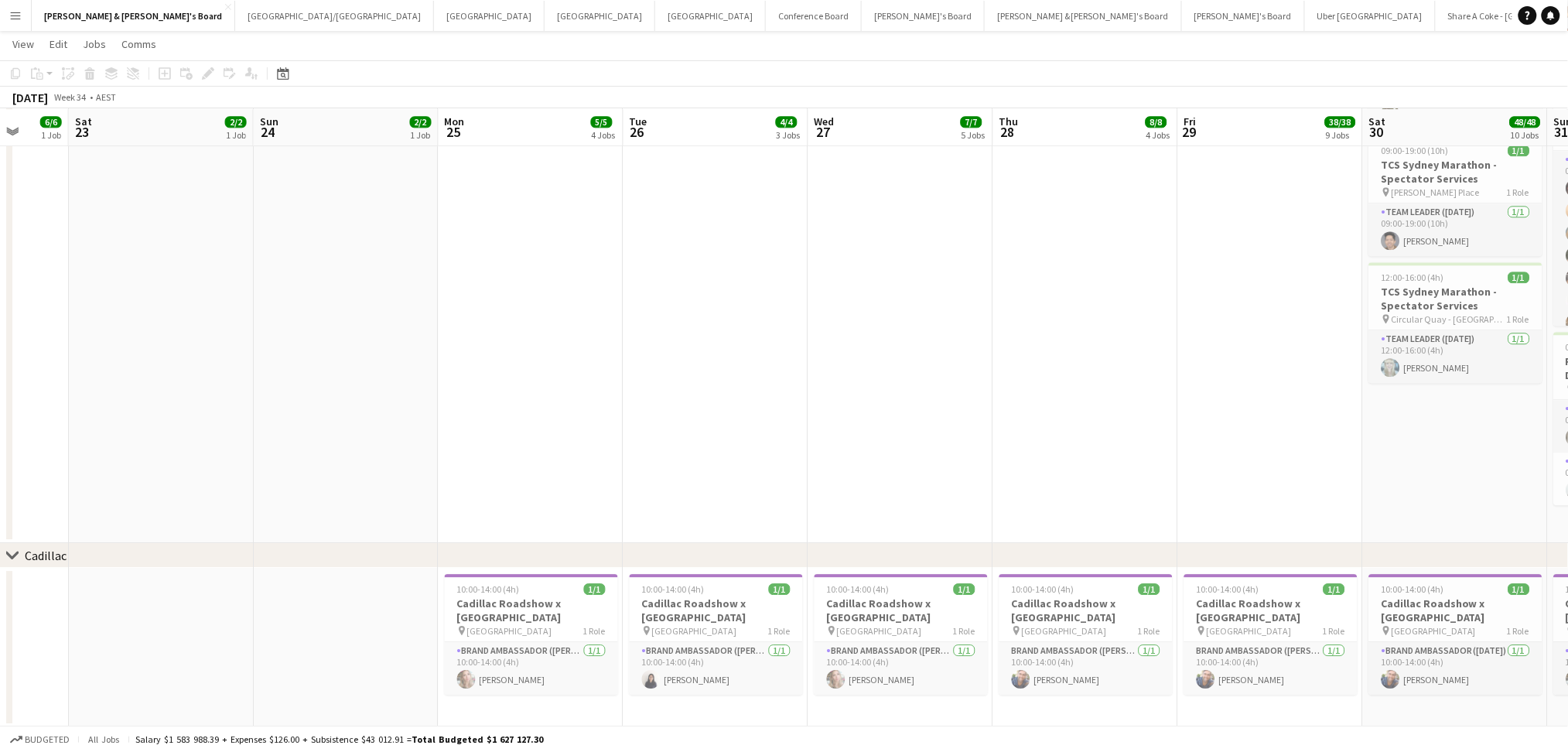
scroll to position [0, 540]
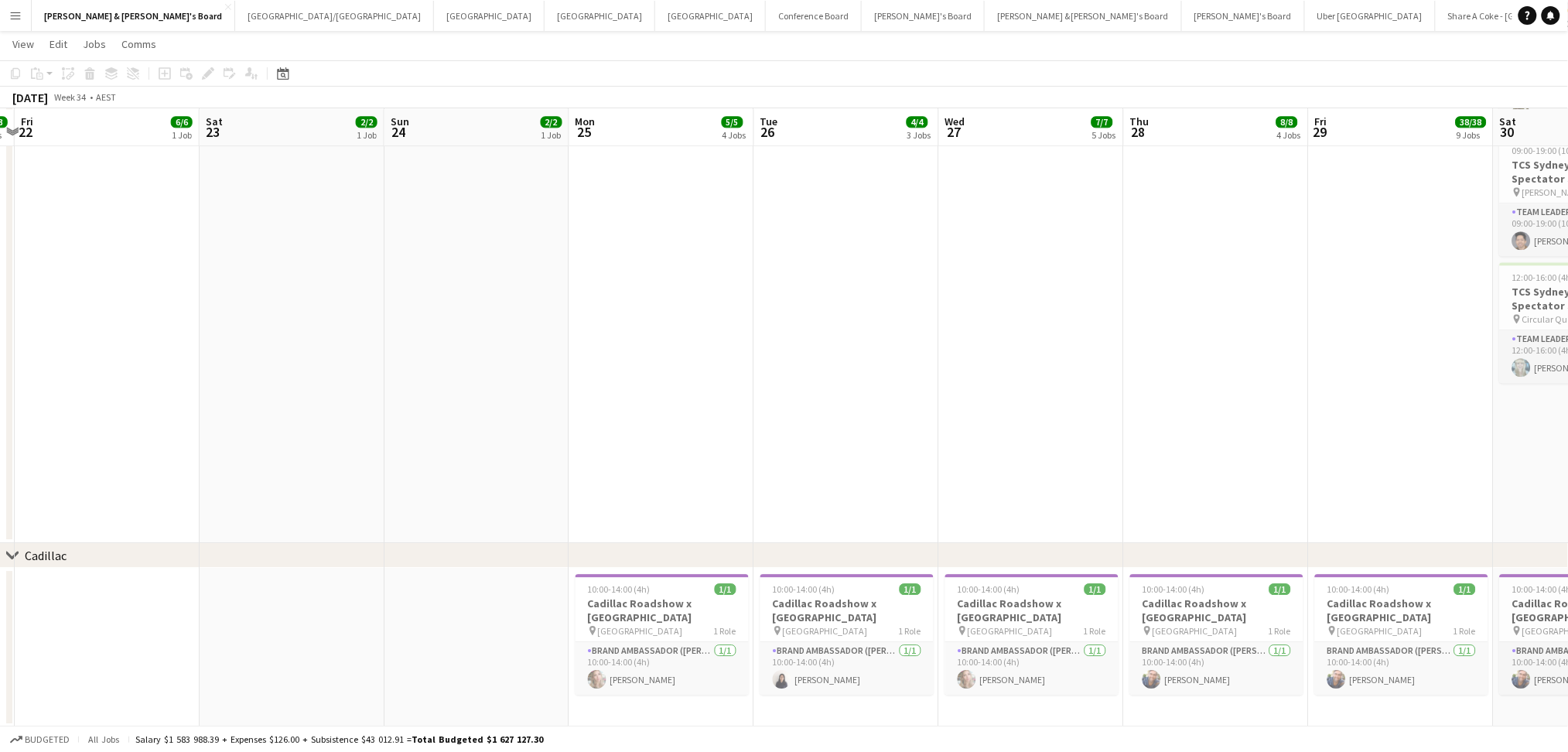
drag, startPoint x: 475, startPoint y: 620, endPoint x: 400, endPoint y: 613, distance: 75.3
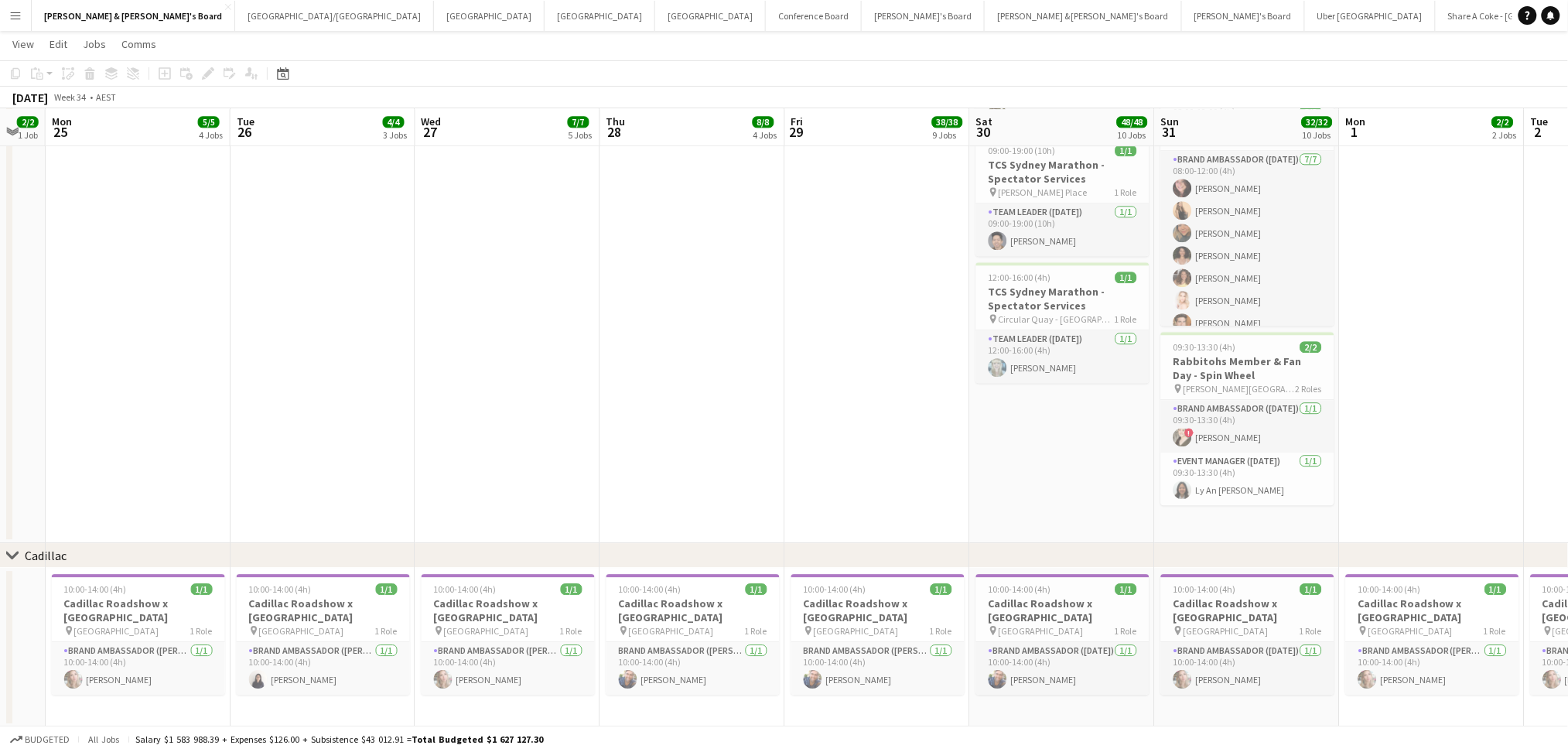
drag, startPoint x: 1244, startPoint y: 497, endPoint x: 416, endPoint y: 551, distance: 829.8
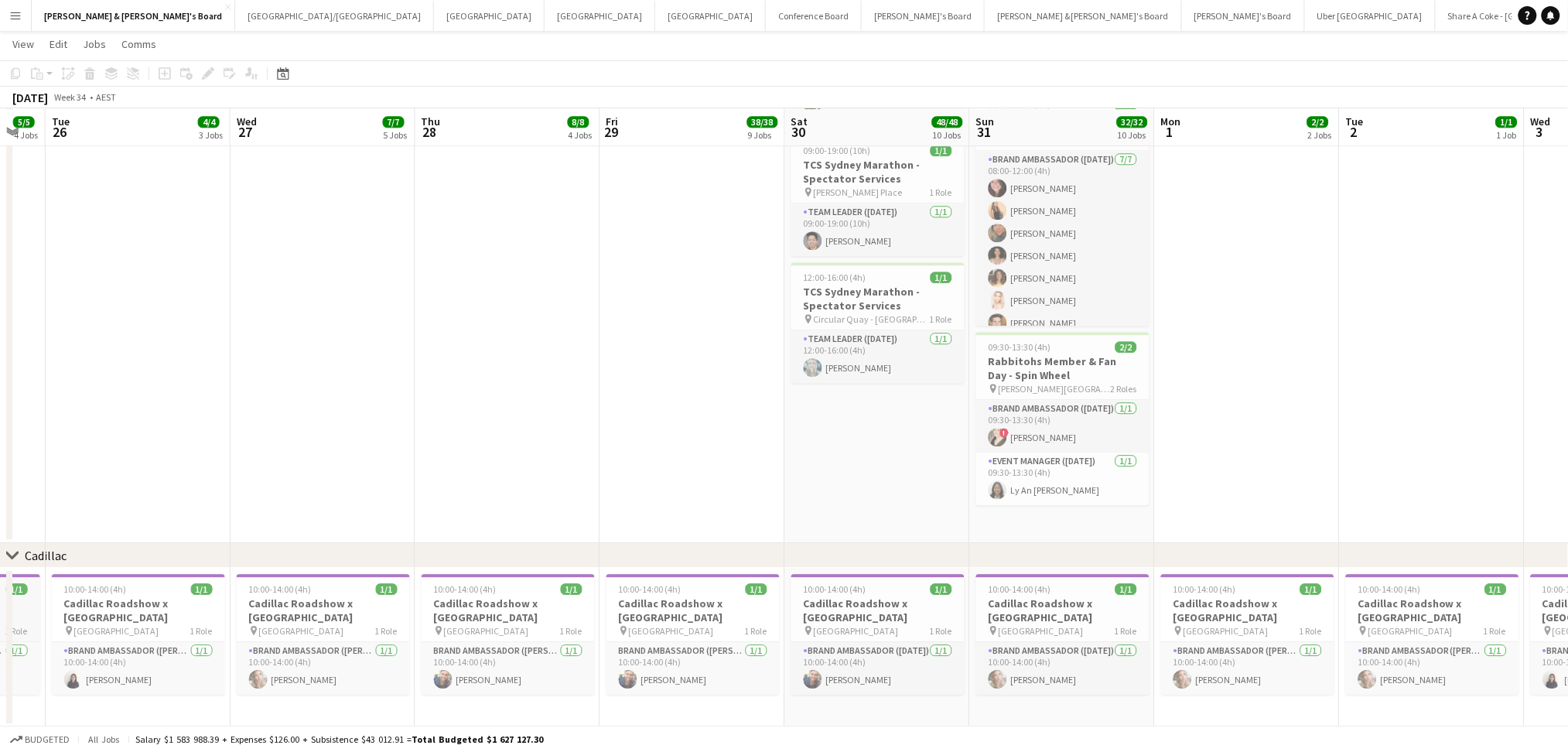
scroll to position [0, 510]
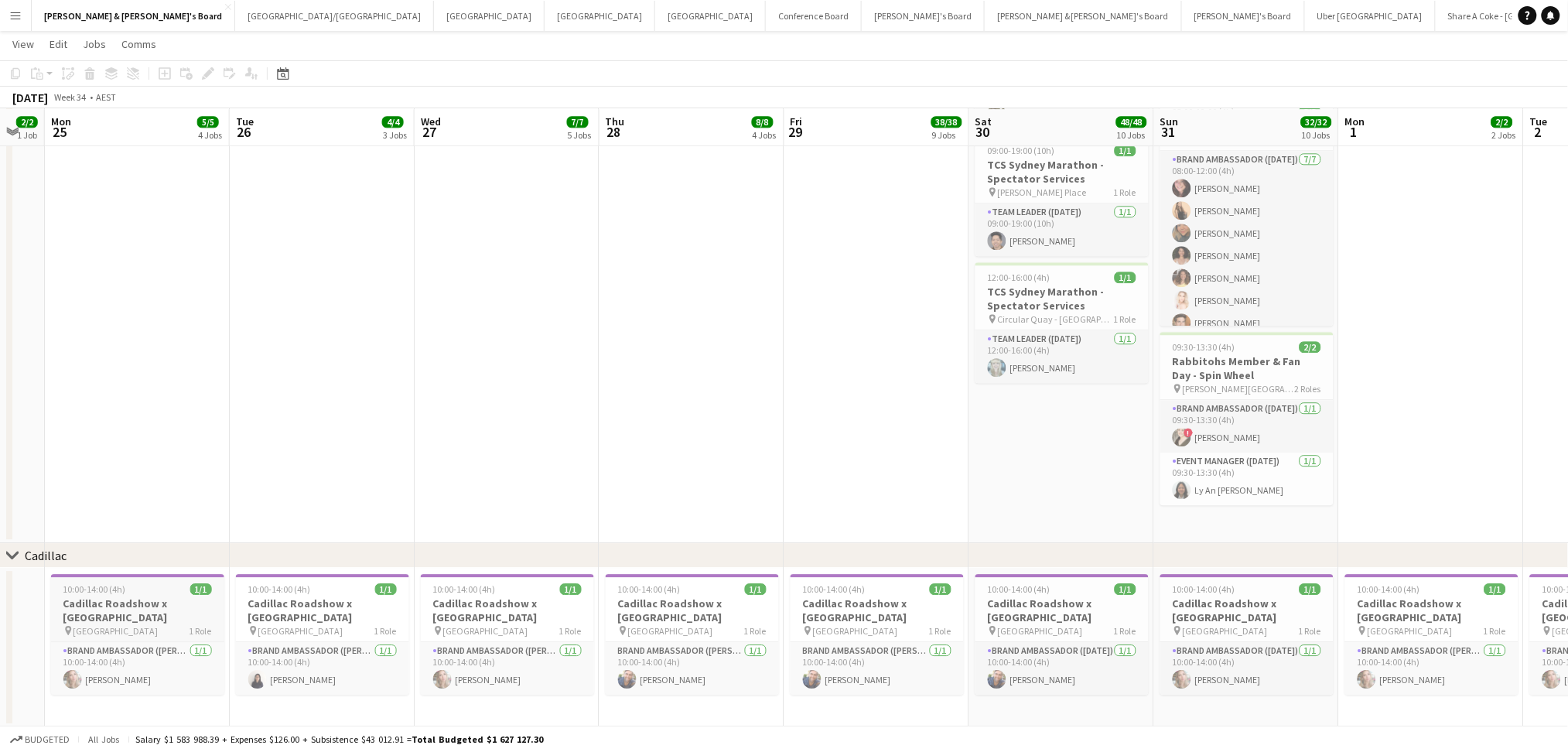
click at [105, 611] on h3 "Cadillac Roadshow x [GEOGRAPHIC_DATA]" at bounding box center [138, 611] width 174 height 28
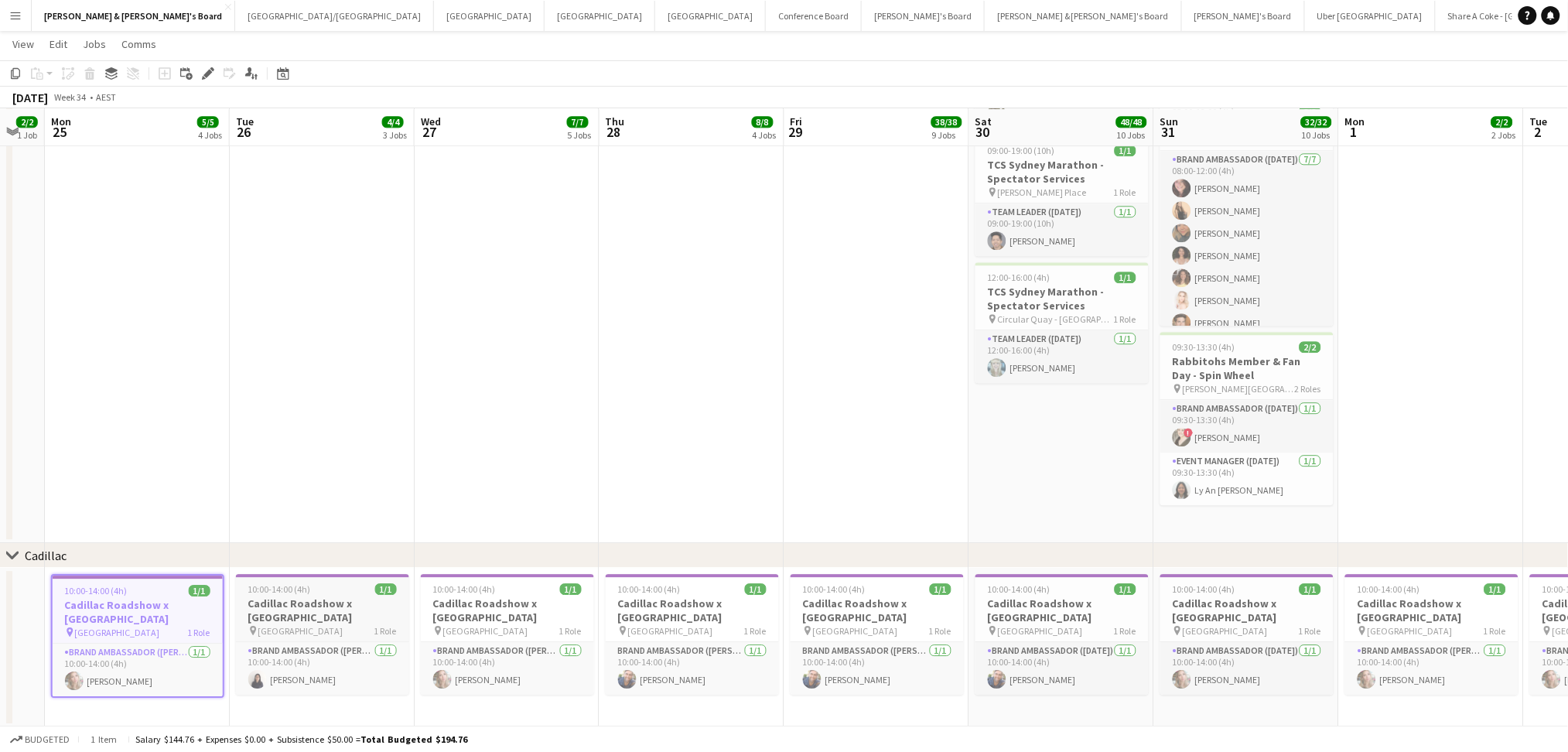
click at [264, 608] on h3 "Cadillac Roadshow x [GEOGRAPHIC_DATA]" at bounding box center [323, 611] width 174 height 28
click at [478, 599] on h3 "Cadillac Roadshow x [GEOGRAPHIC_DATA]" at bounding box center [508, 611] width 174 height 28
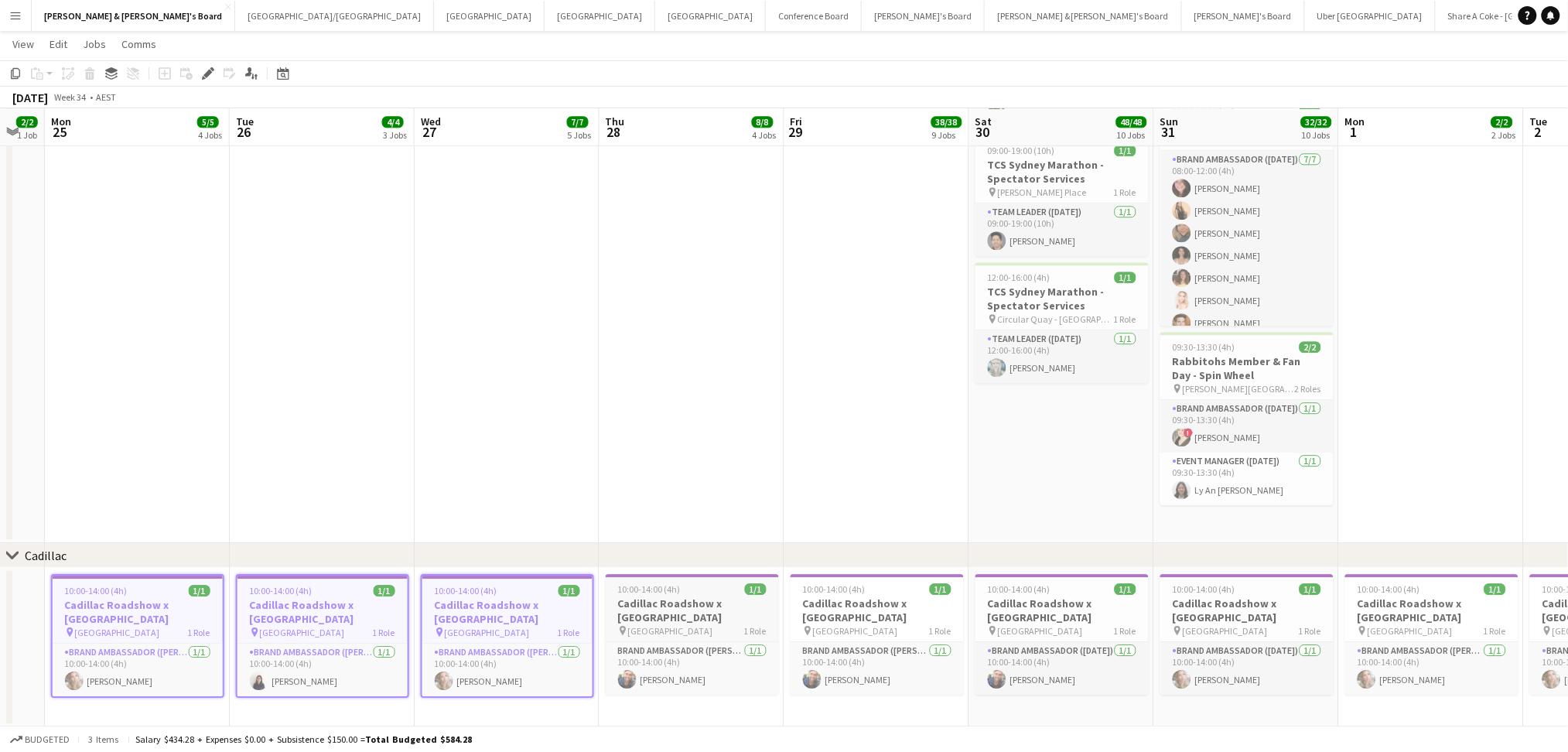
click at [694, 604] on h3 "Cadillac Roadshow x [GEOGRAPHIC_DATA]" at bounding box center [693, 611] width 174 height 28
click at [840, 613] on h3 "Cadillac Roadshow x [GEOGRAPHIC_DATA]" at bounding box center [877, 611] width 174 height 28
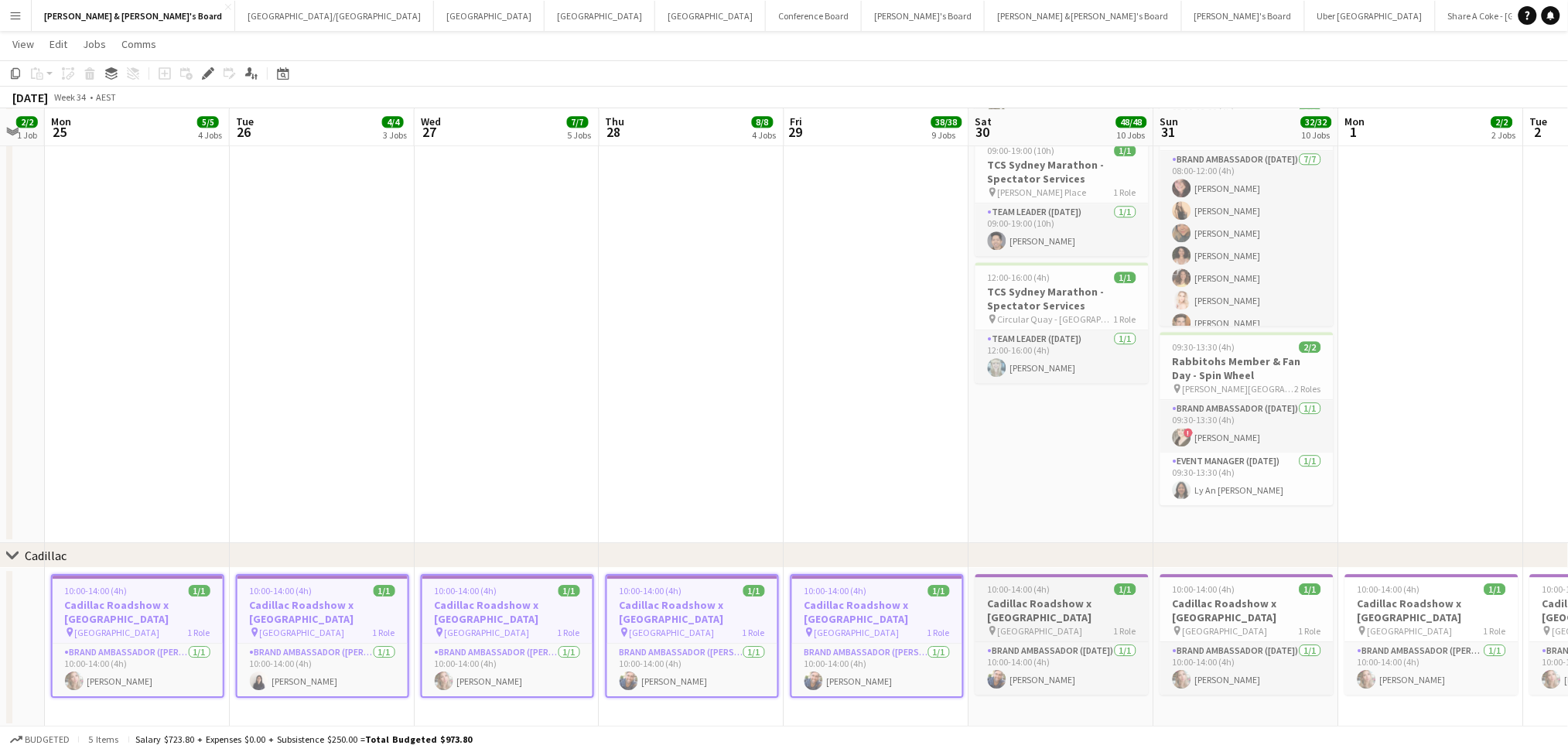
click at [1029, 617] on h3 "Cadillac Roadshow x [GEOGRAPHIC_DATA]" at bounding box center [1062, 611] width 174 height 28
click at [1226, 617] on h3 "Cadillac Roadshow x [GEOGRAPHIC_DATA]" at bounding box center [1248, 611] width 174 height 28
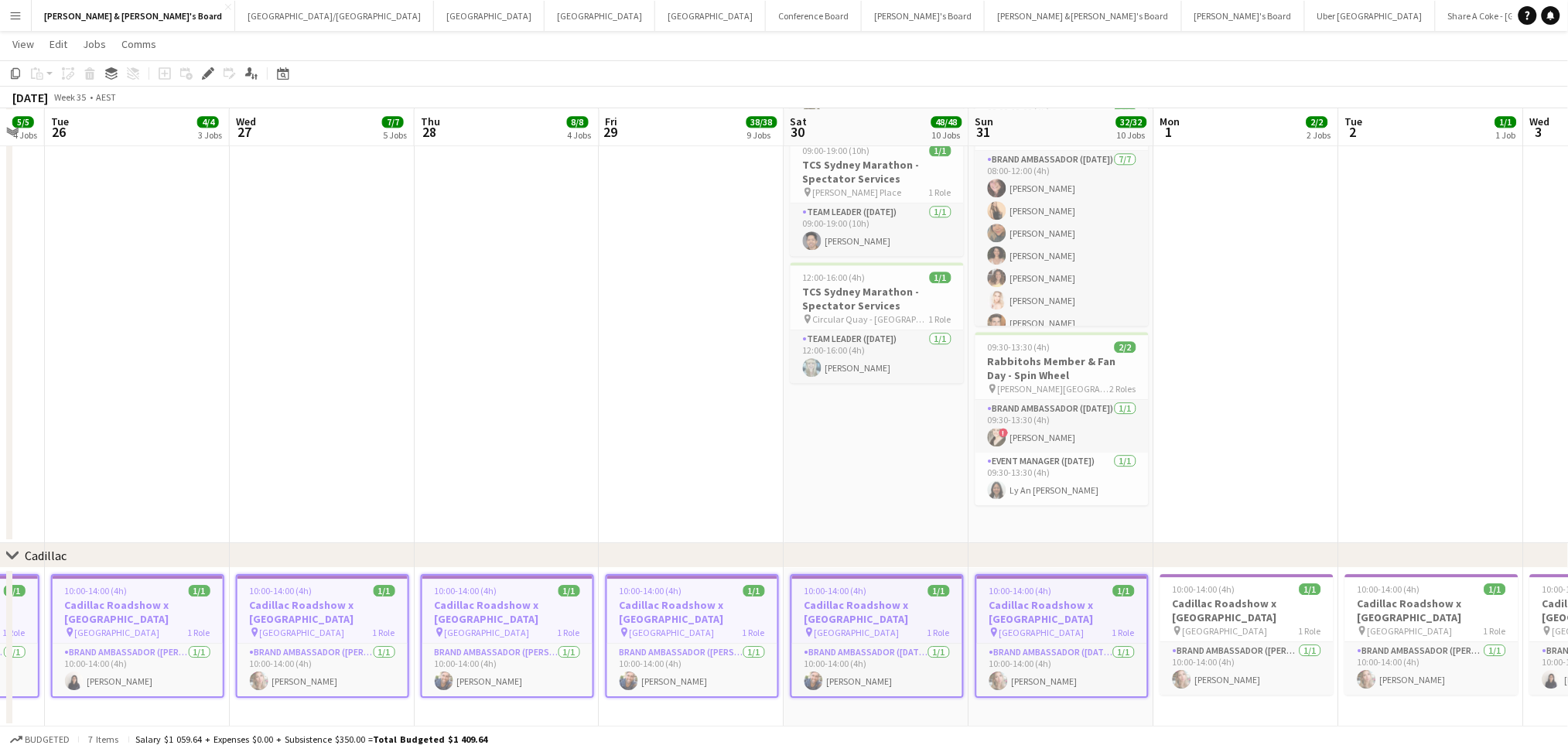
drag, startPoint x: 1402, startPoint y: 510, endPoint x: 1007, endPoint y: 564, distance: 398.7
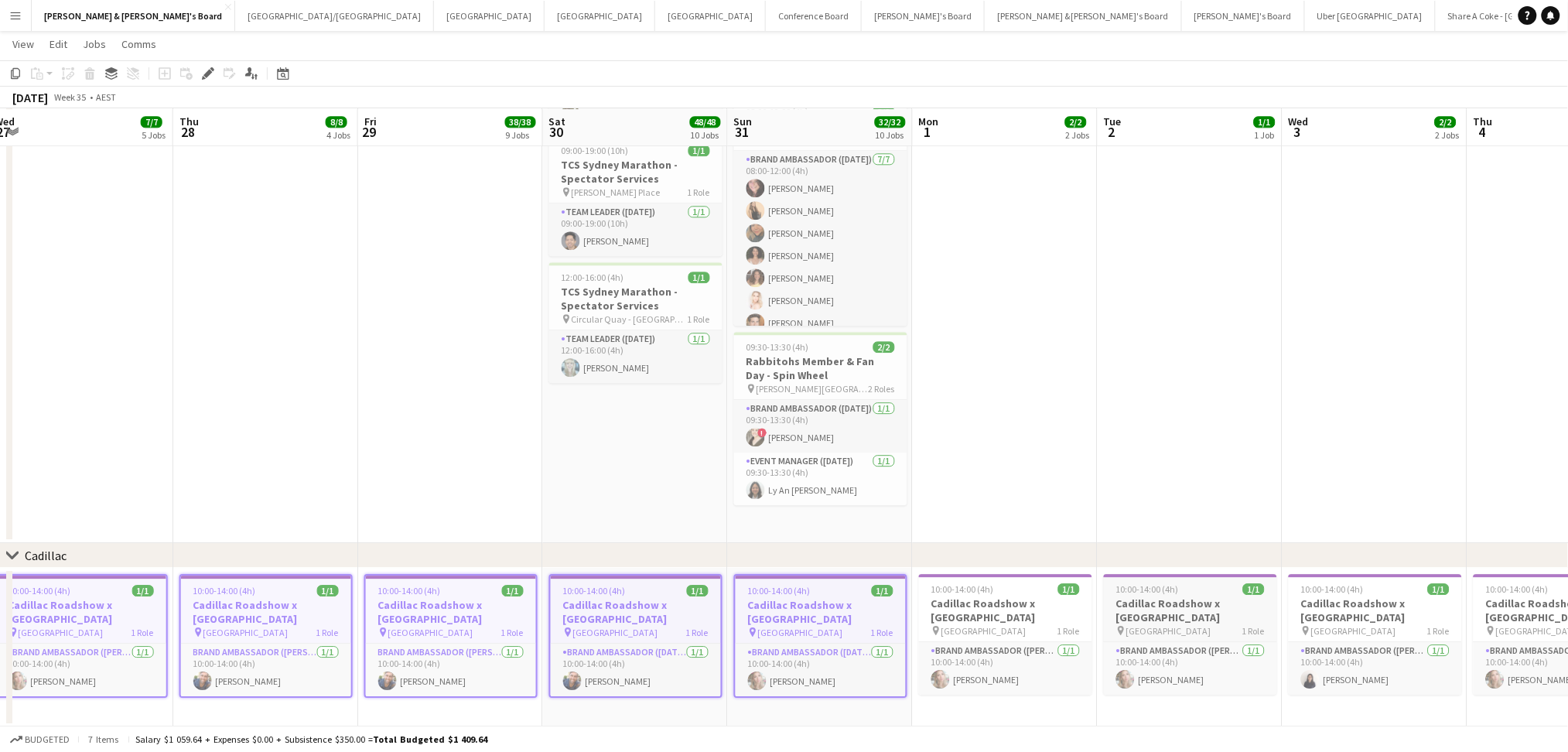
click at [1013, 592] on div "10:00-14:00 (4h) 1/1" at bounding box center [1006, 589] width 174 height 12
click at [1184, 610] on h3 "Cadillac Roadshow x [GEOGRAPHIC_DATA]" at bounding box center [1190, 611] width 174 height 28
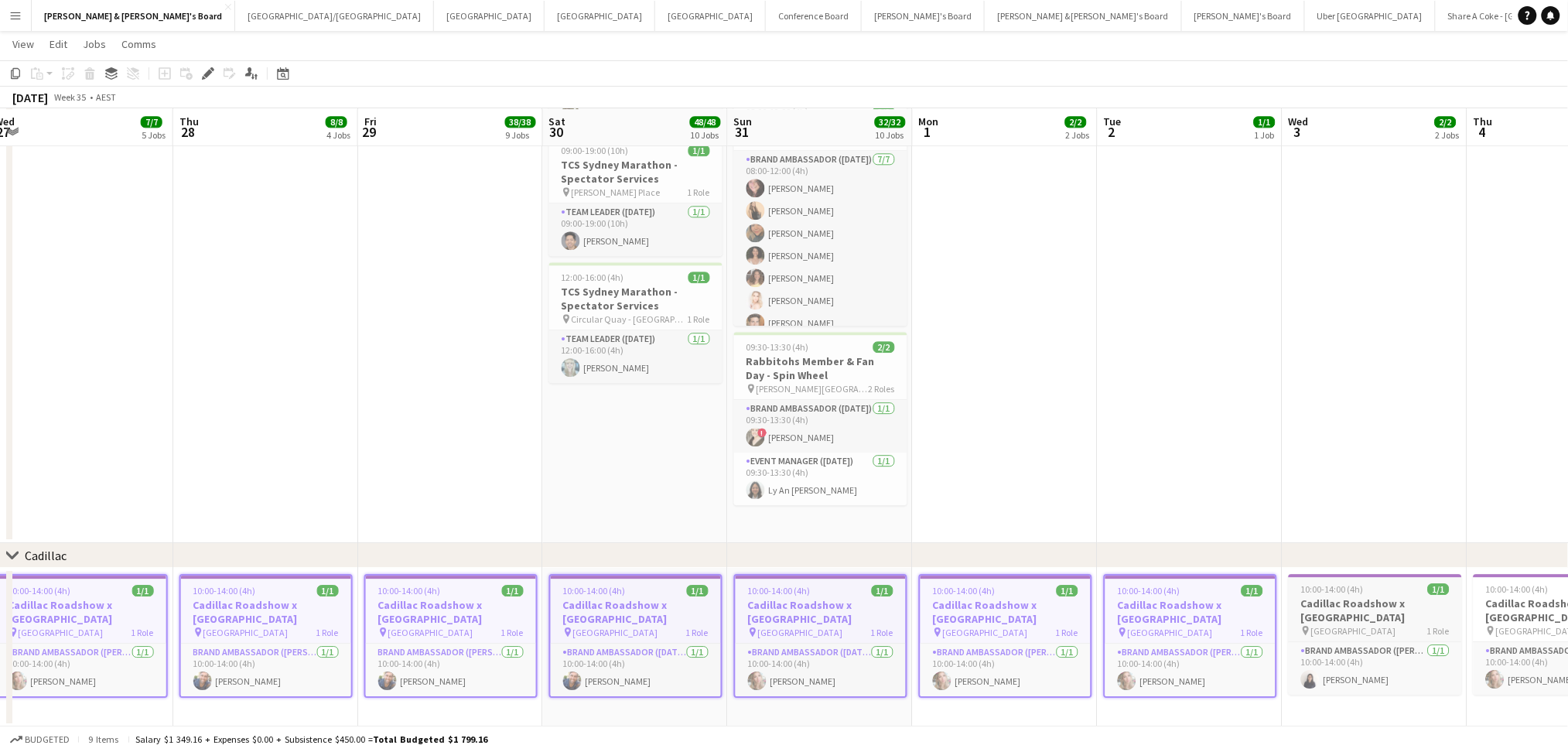
click at [1335, 609] on h3 "Cadillac Roadshow x [GEOGRAPHIC_DATA]" at bounding box center [1376, 611] width 174 height 28
click at [1503, 608] on h3 "Cadillac Roadshow x [GEOGRAPHIC_DATA]" at bounding box center [1561, 611] width 174 height 28
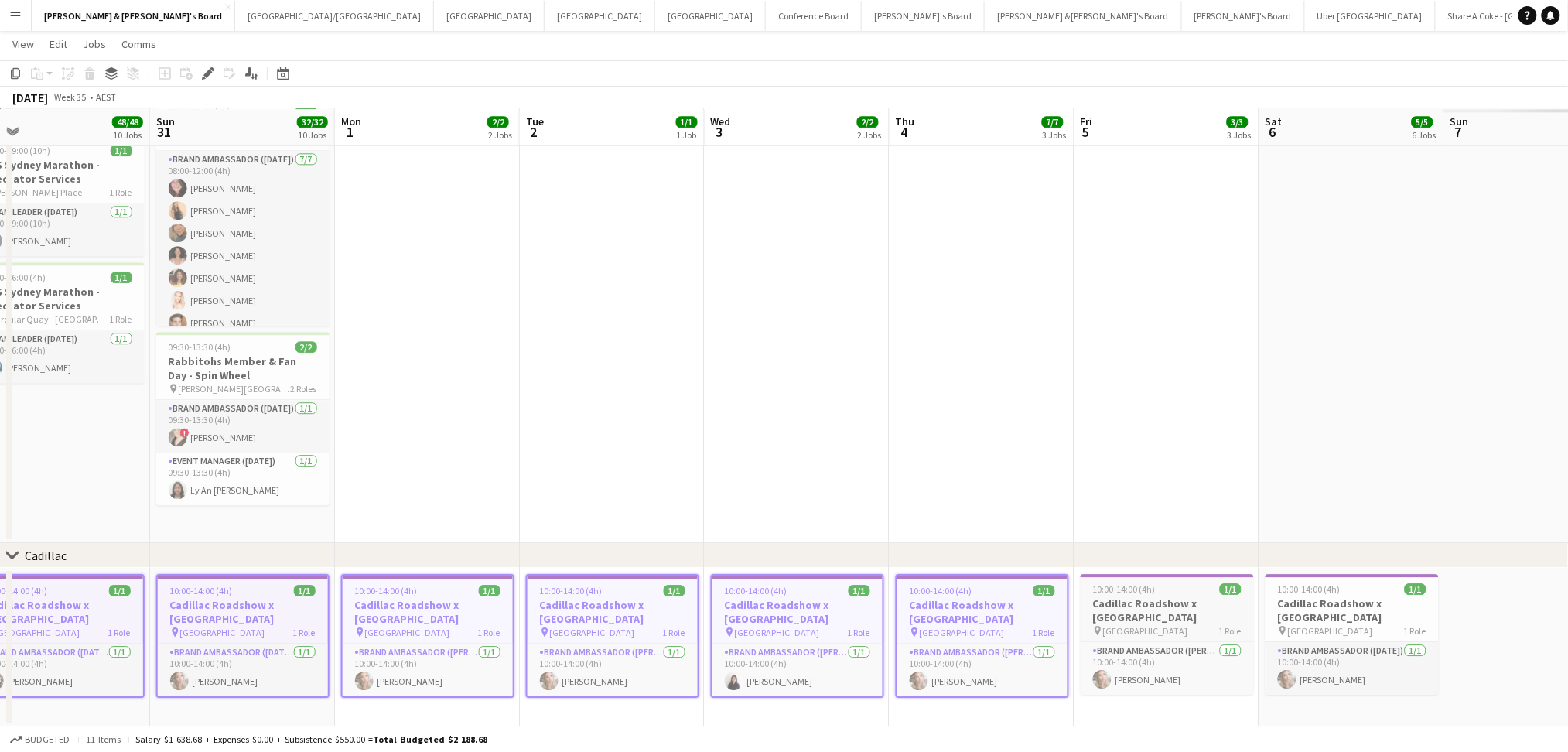
drag, startPoint x: 1475, startPoint y: 509, endPoint x: 893, endPoint y: 573, distance: 585.5
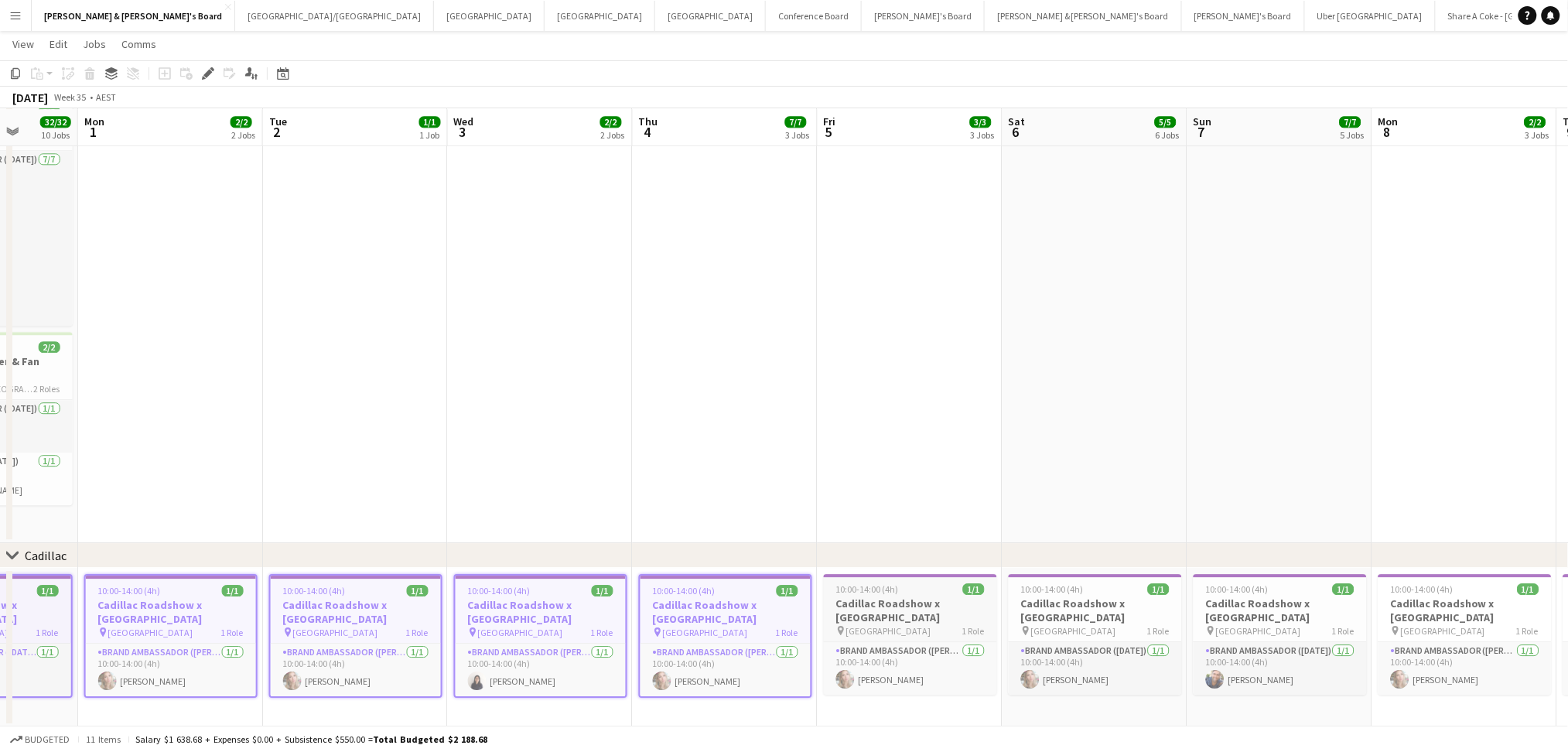
click at [887, 608] on h3 "Cadillac Roadshow x [GEOGRAPHIC_DATA]" at bounding box center [911, 611] width 174 height 28
click at [1058, 617] on h3 "Cadillac Roadshow x [GEOGRAPHIC_DATA]" at bounding box center [1095, 611] width 174 height 28
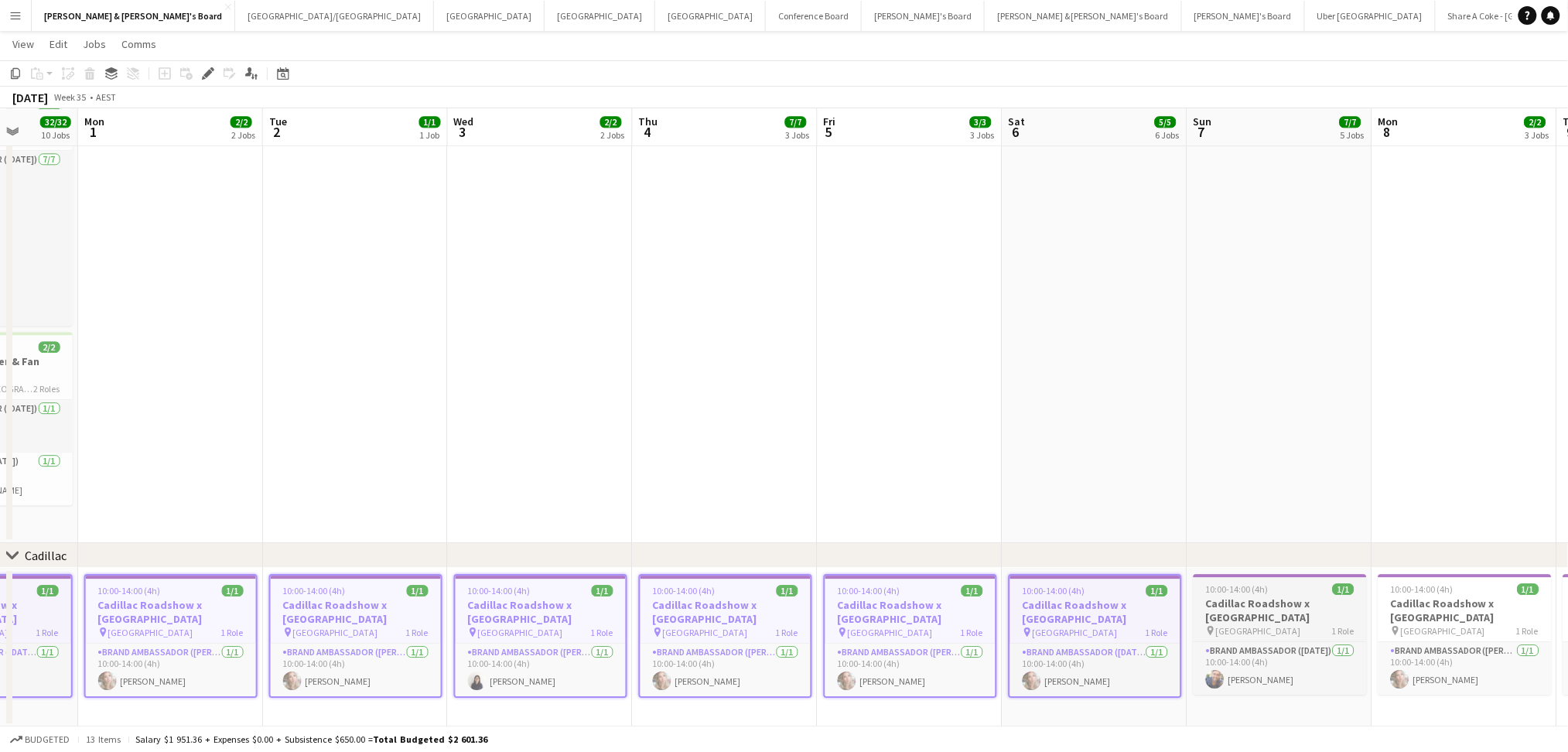
click at [1243, 605] on h3 "Cadillac Roadshow x [GEOGRAPHIC_DATA]" at bounding box center [1281, 611] width 174 height 28
click at [1389, 601] on h3 "Cadillac Roadshow x [GEOGRAPHIC_DATA]" at bounding box center [1465, 611] width 174 height 28
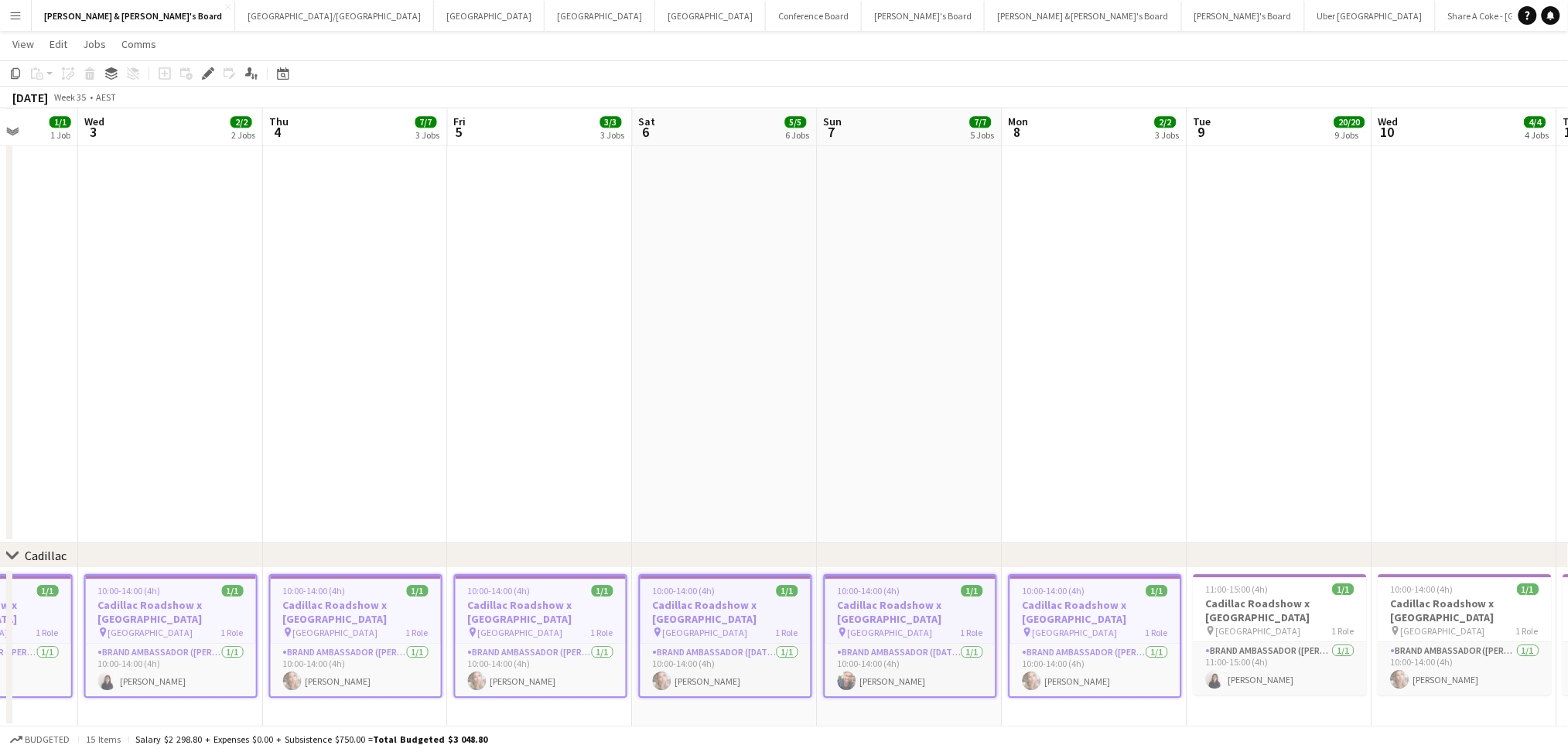
drag, startPoint x: 1466, startPoint y: 485, endPoint x: 814, endPoint y: 506, distance: 652.3
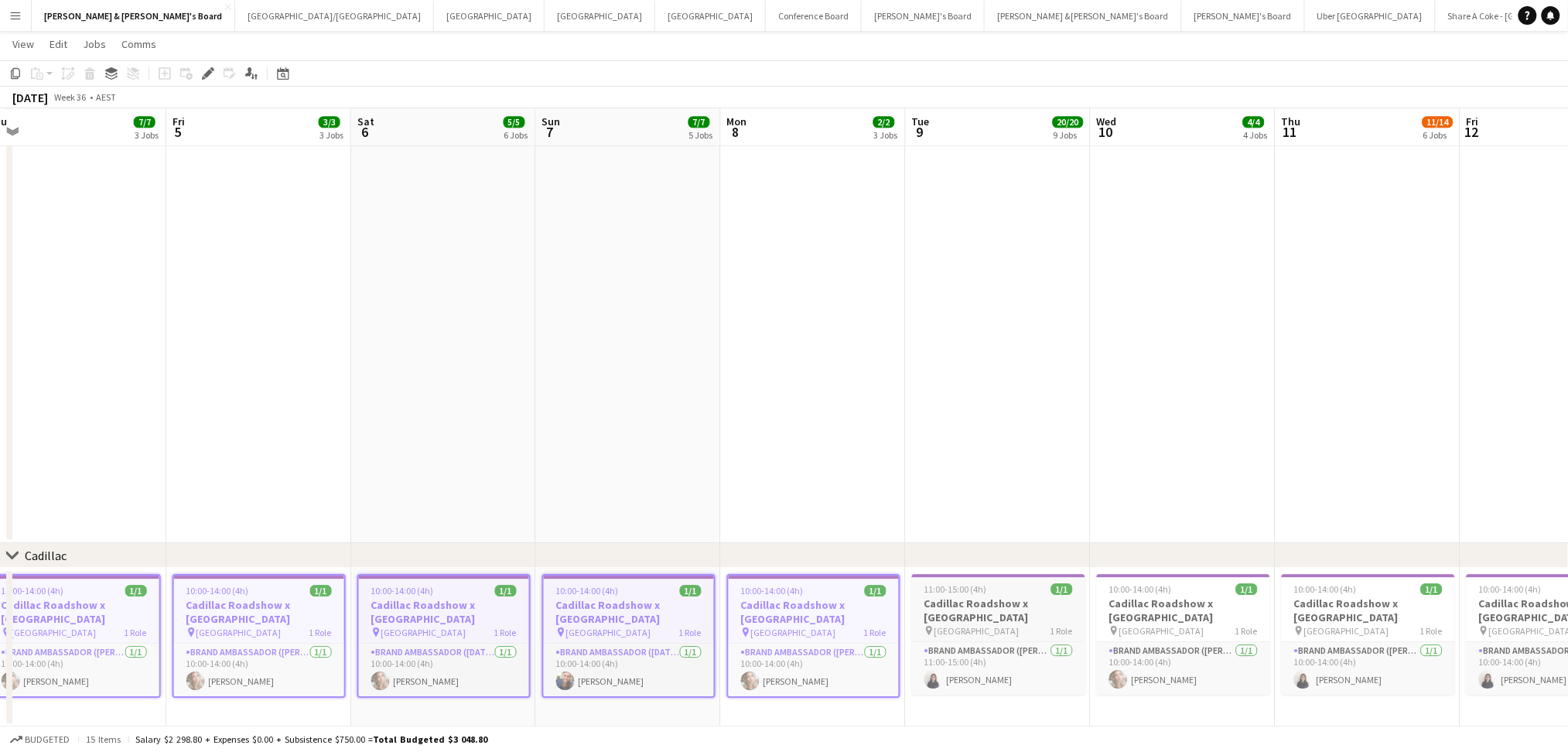
click at [962, 607] on h3 "Cadillac Roadshow x [GEOGRAPHIC_DATA]" at bounding box center [999, 611] width 174 height 28
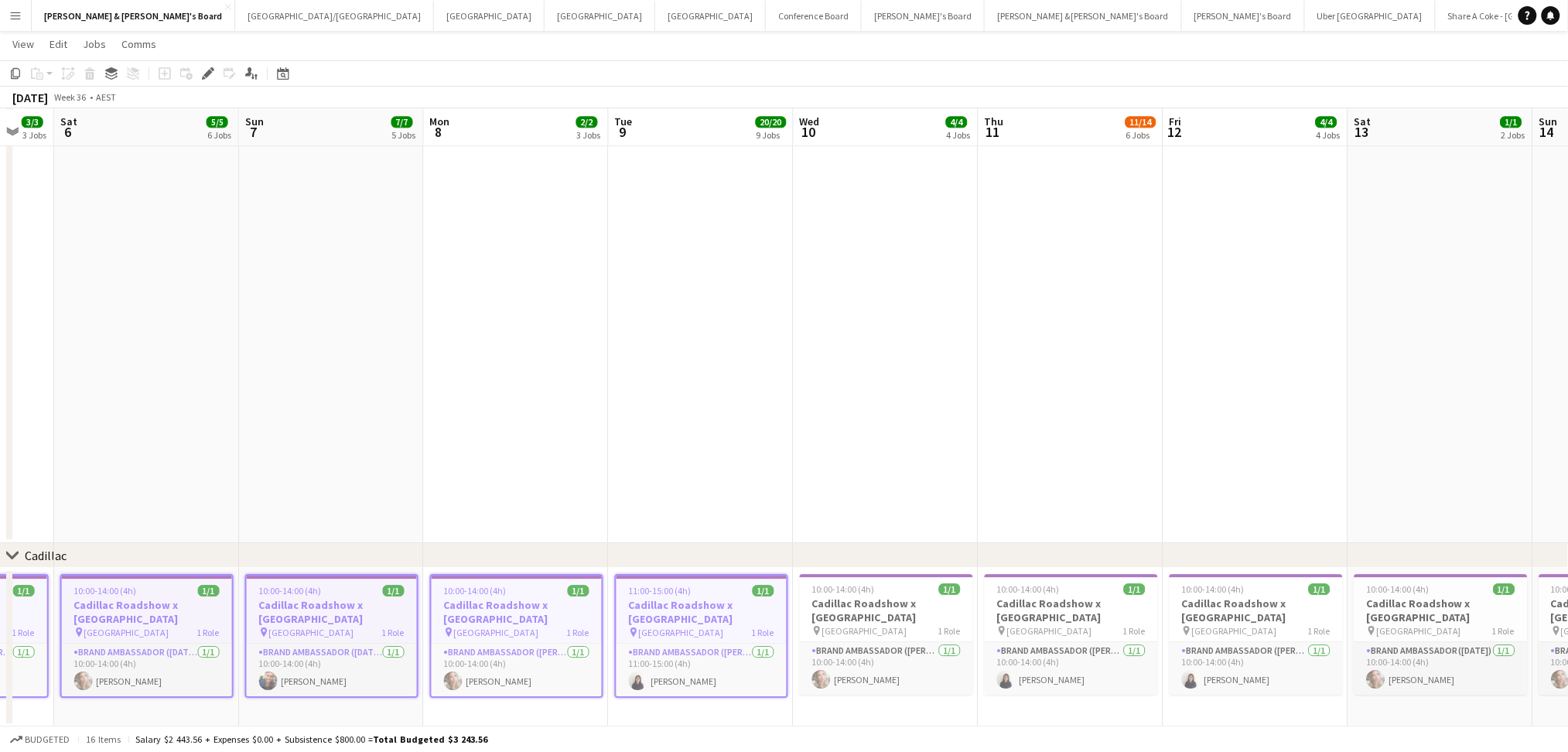
scroll to position [0, 537]
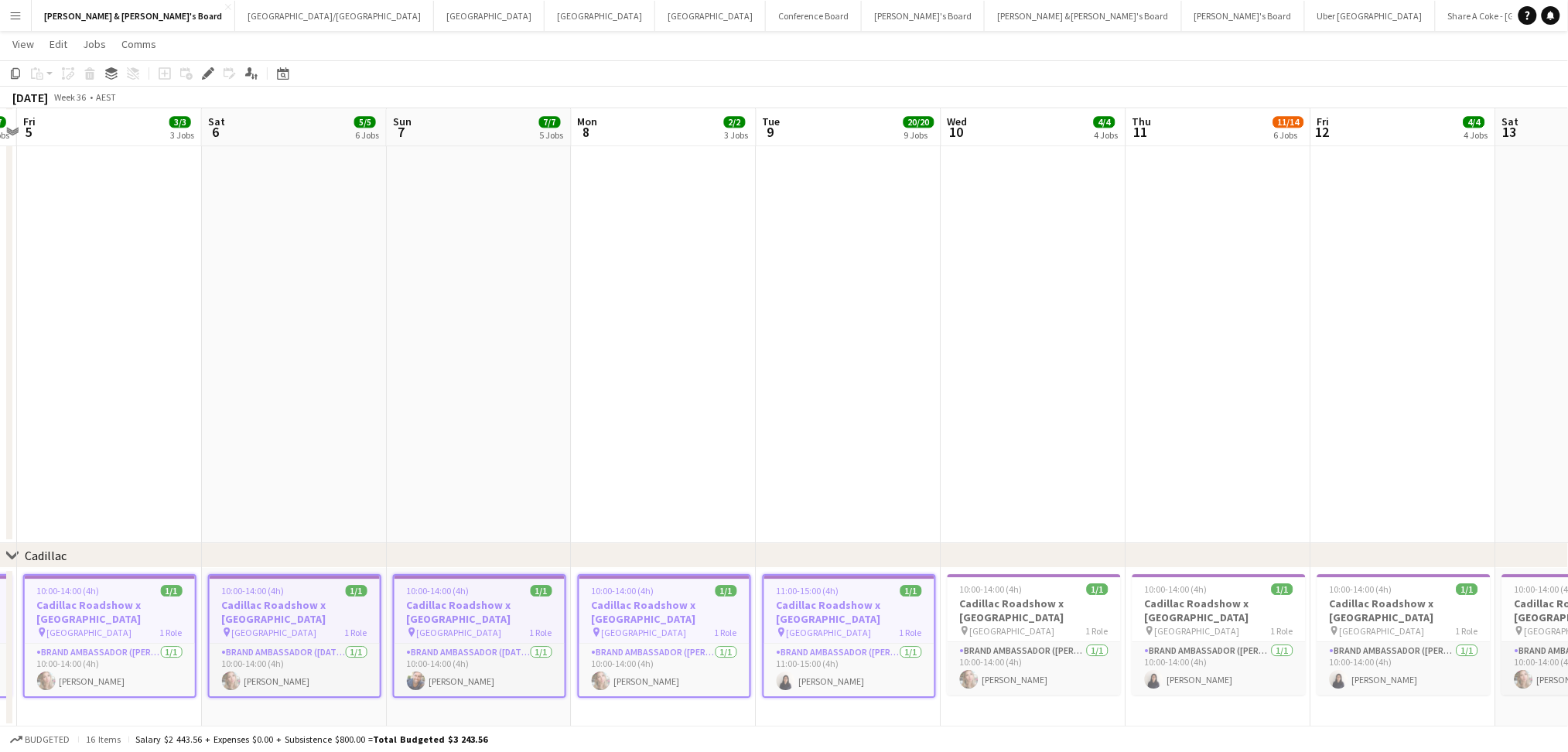
drag, startPoint x: 641, startPoint y: 482, endPoint x: 492, endPoint y: 493, distance: 149.4
click at [994, 604] on h3 "Cadillac Roadshow x [GEOGRAPHIC_DATA]" at bounding box center [1034, 611] width 174 height 28
click at [1180, 612] on h3 "Cadillac Roadshow x [GEOGRAPHIC_DATA]" at bounding box center [1219, 611] width 174 height 28
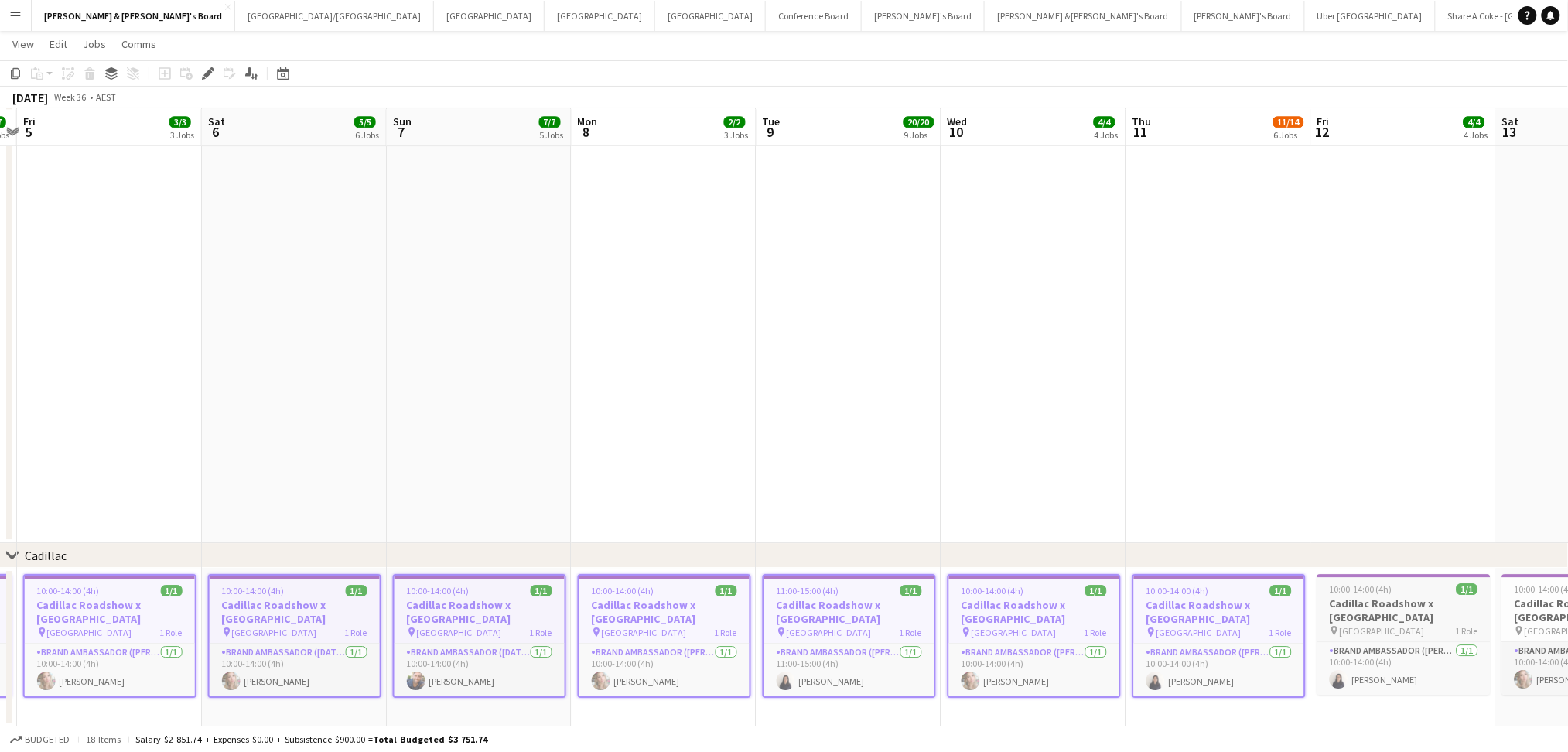
click at [1332, 597] on h3 "Cadillac Roadshow x [GEOGRAPHIC_DATA]" at bounding box center [1405, 611] width 174 height 28
drag, startPoint x: 1223, startPoint y: 499, endPoint x: 758, endPoint y: 498, distance: 465.0
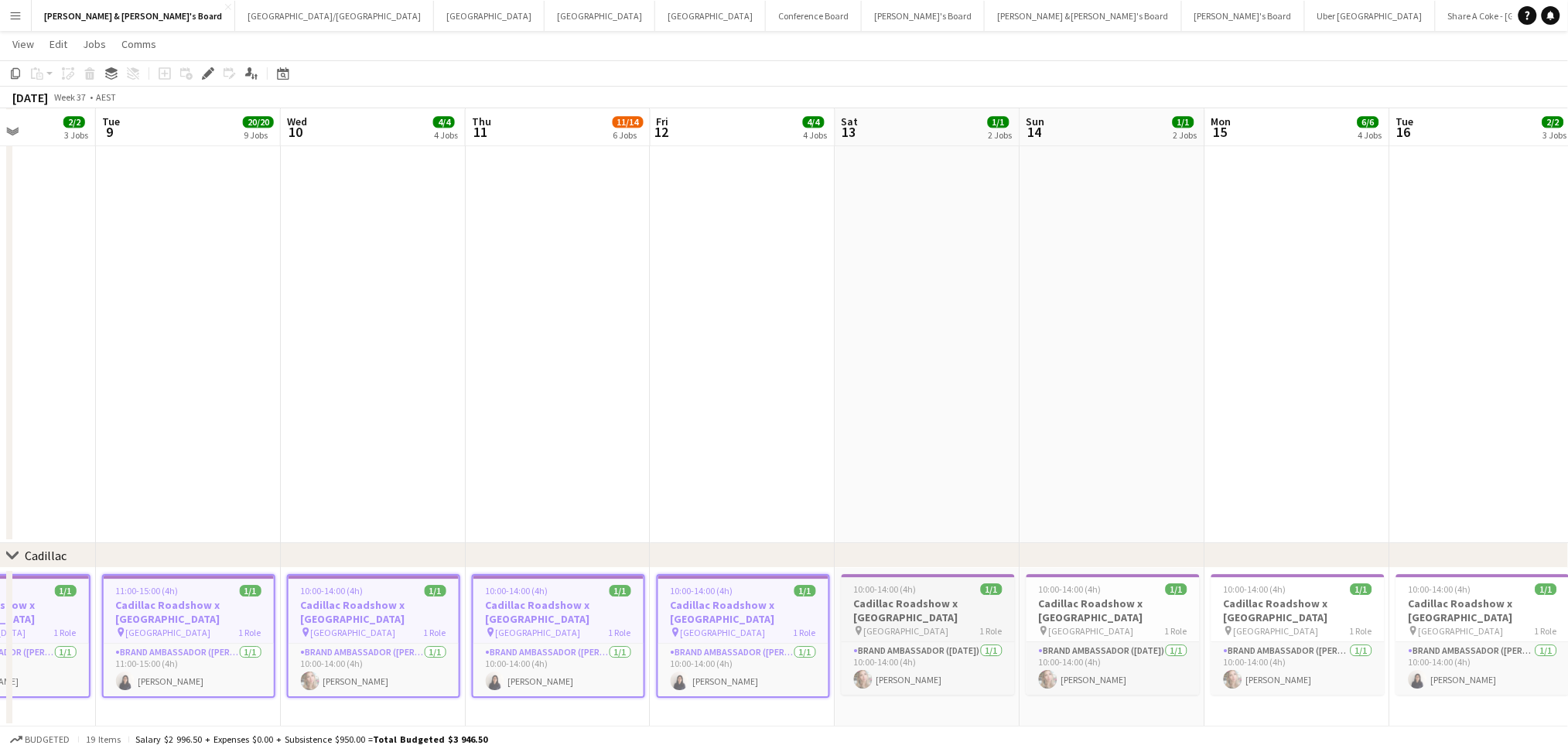
scroll to position [0, 458]
click at [947, 612] on h3 "Cadillac Roadshow x [GEOGRAPHIC_DATA]" at bounding box center [929, 611] width 174 height 28
click at [1110, 597] on h3 "Cadillac Roadshow x [GEOGRAPHIC_DATA]" at bounding box center [1114, 611] width 174 height 28
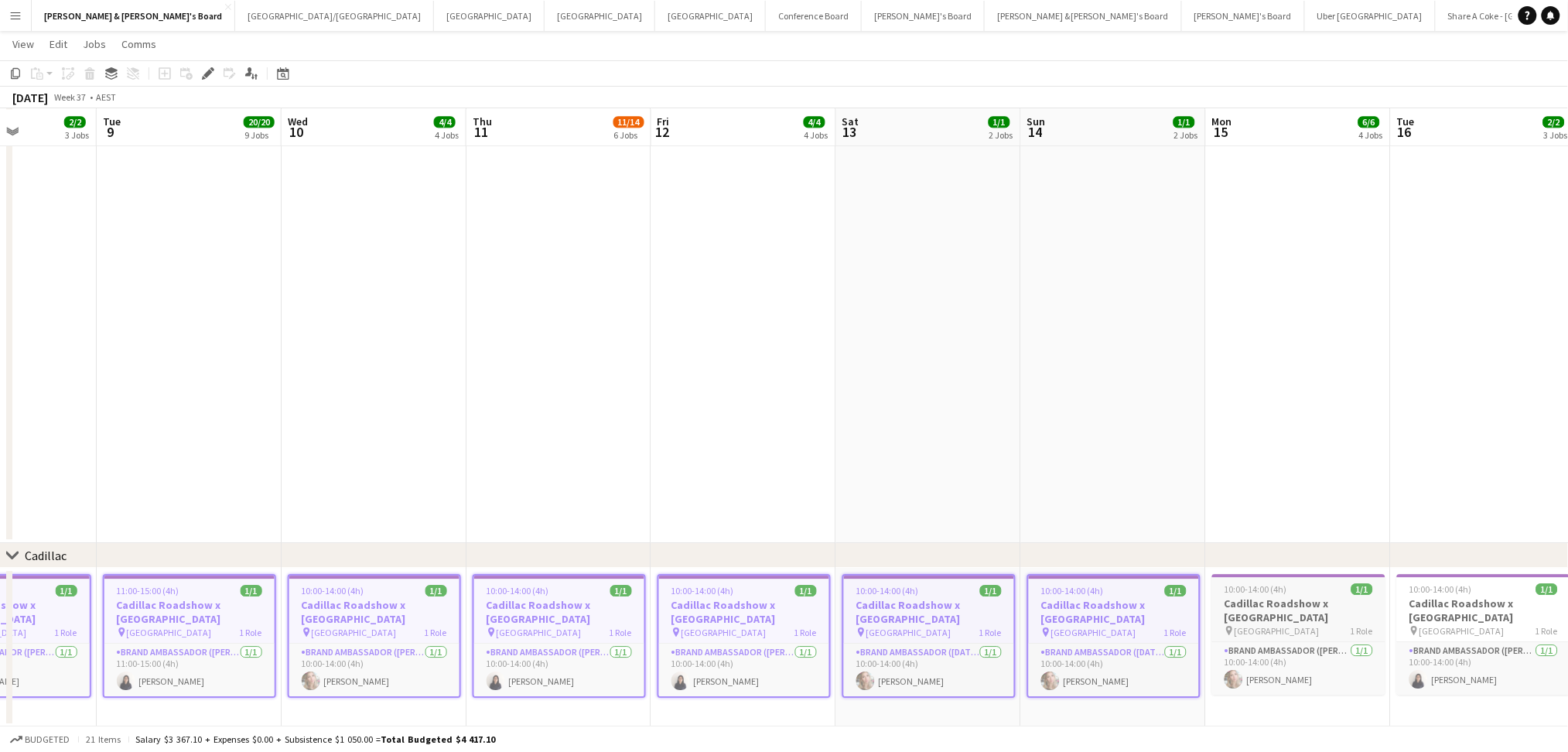
click at [1304, 588] on div "10:00-14:00 (4h) 1/1" at bounding box center [1299, 589] width 174 height 12
click at [1501, 600] on h3 "Cadillac Roadshow x [GEOGRAPHIC_DATA]" at bounding box center [1484, 611] width 174 height 28
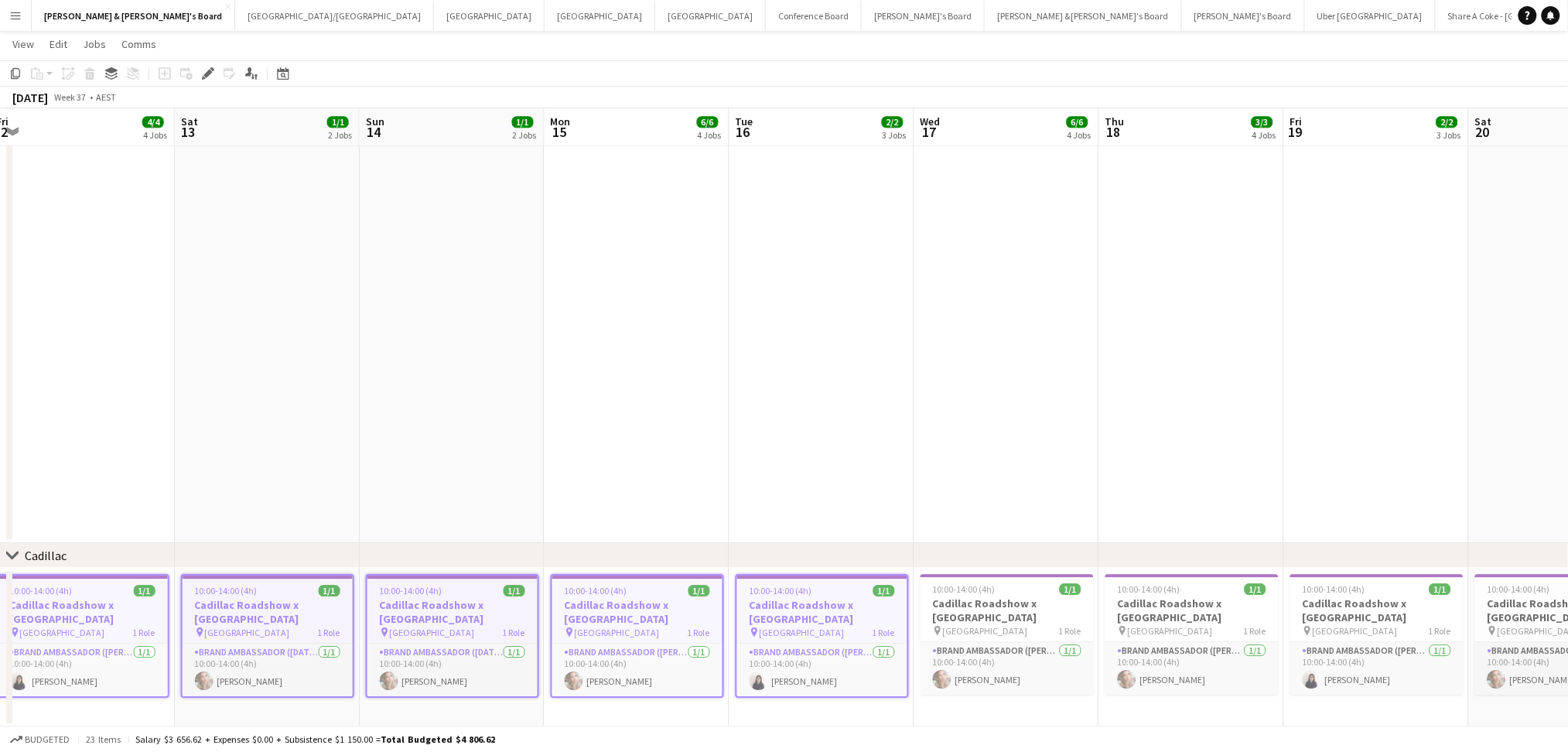
drag, startPoint x: 1487, startPoint y: 399, endPoint x: 815, endPoint y: 431, distance: 672.8
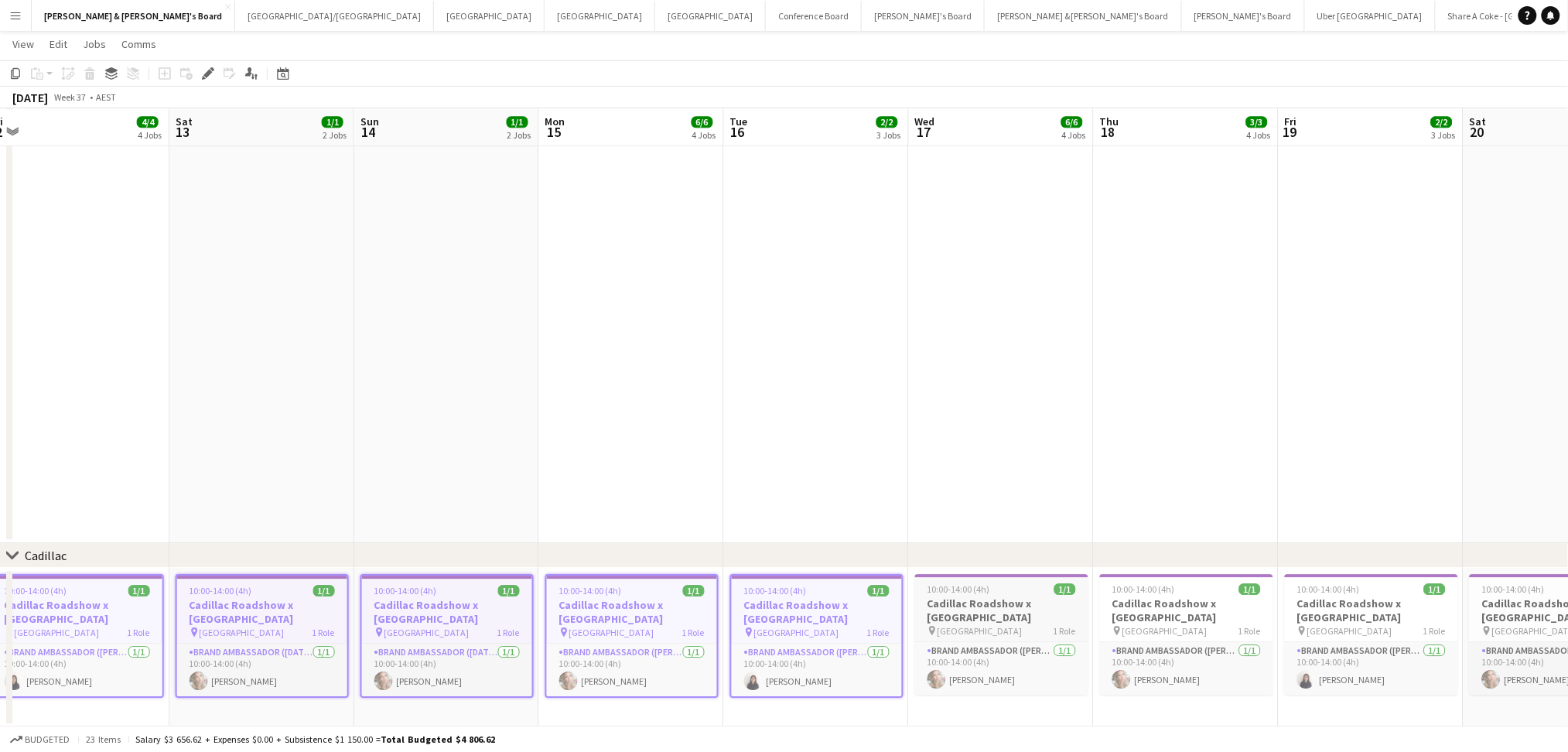
scroll to position [0, 570]
click at [962, 606] on h3 "Cadillac Roadshow x [GEOGRAPHIC_DATA]" at bounding box center [1003, 611] width 174 height 28
click at [1199, 599] on h3 "Cadillac Roadshow x [GEOGRAPHIC_DATA]" at bounding box center [1188, 611] width 174 height 28
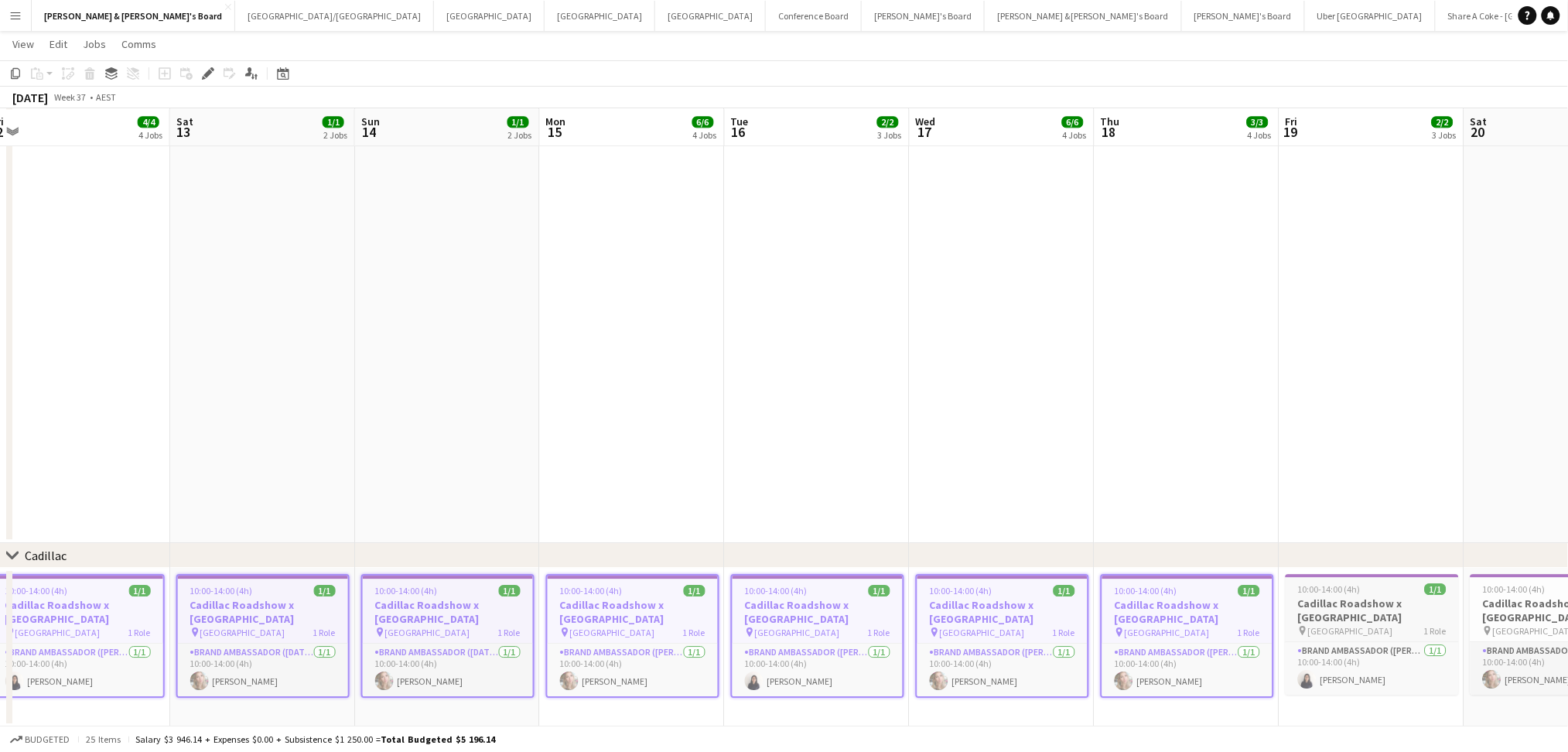
click at [1333, 598] on h3 "Cadillac Roadshow x [GEOGRAPHIC_DATA]" at bounding box center [1372, 611] width 174 height 28
click at [1465, 597] on app-date-cell "10:00-14:00 (4h) 1/1 Cadillac Roadshow x [GEOGRAPHIC_DATA] pin Sydney Airport 1…" at bounding box center [1557, 648] width 185 height 160
click at [1493, 625] on span "[GEOGRAPHIC_DATA]" at bounding box center [1536, 631] width 85 height 12
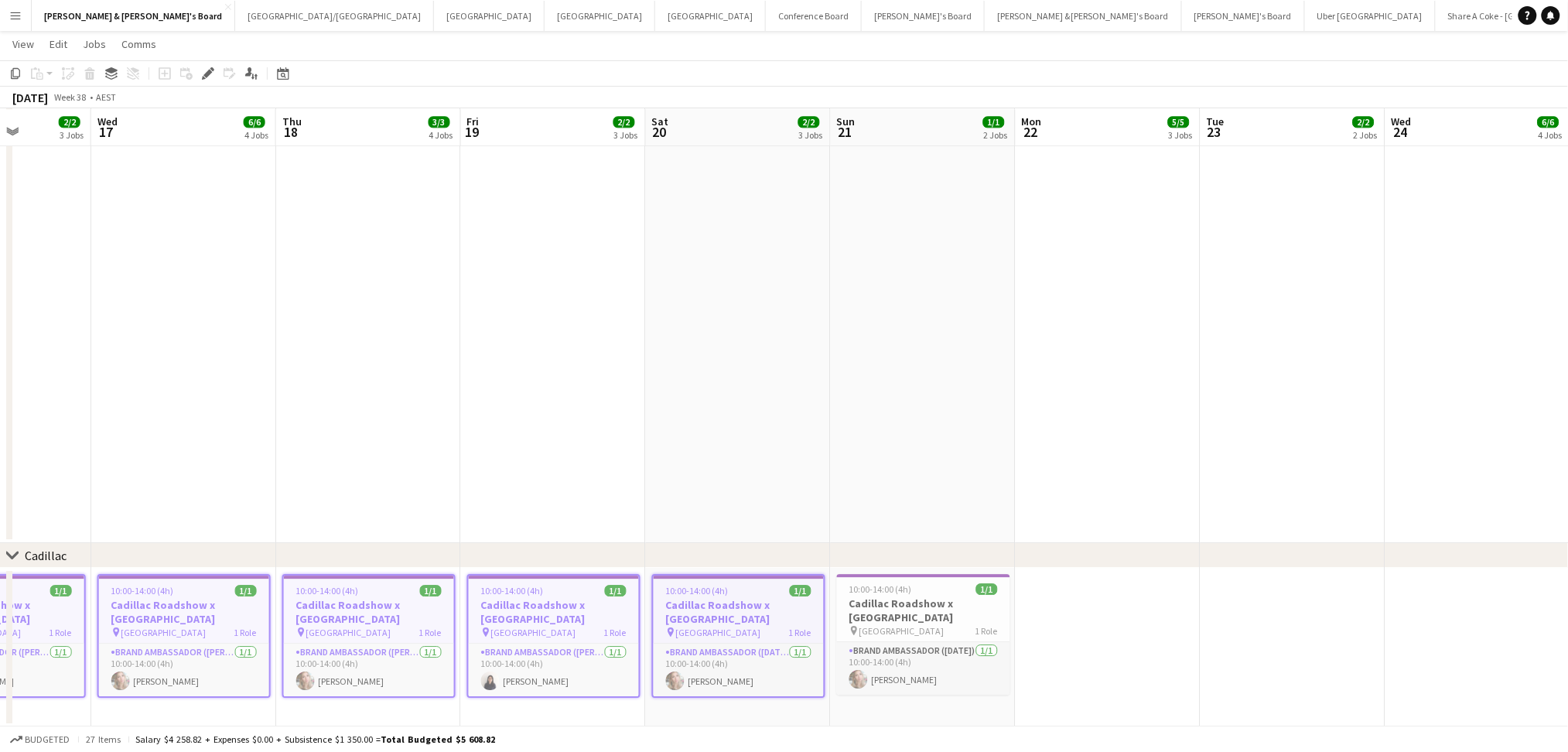
drag, startPoint x: 1496, startPoint y: 509, endPoint x: 622, endPoint y: 504, distance: 874.0
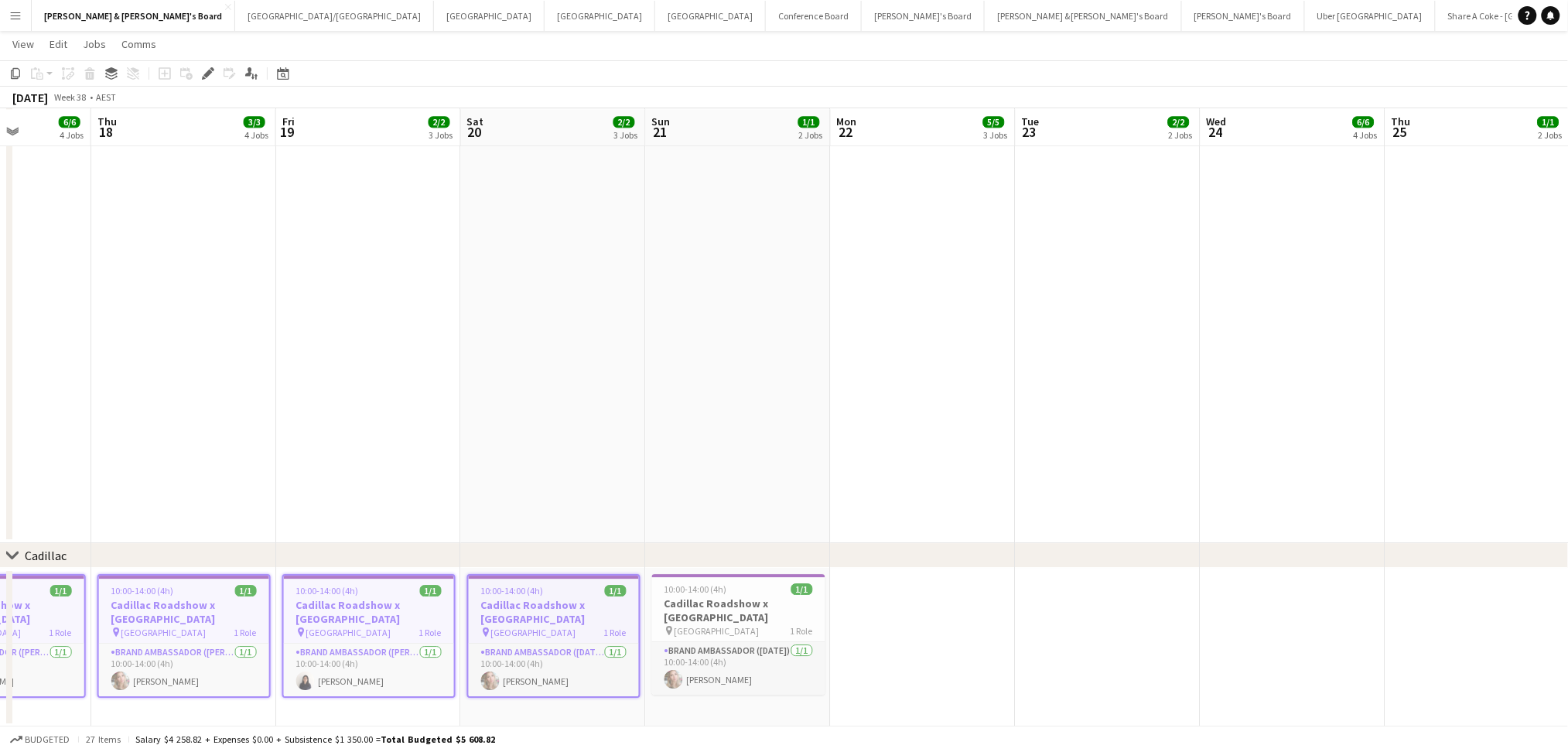
scroll to position [0, 517]
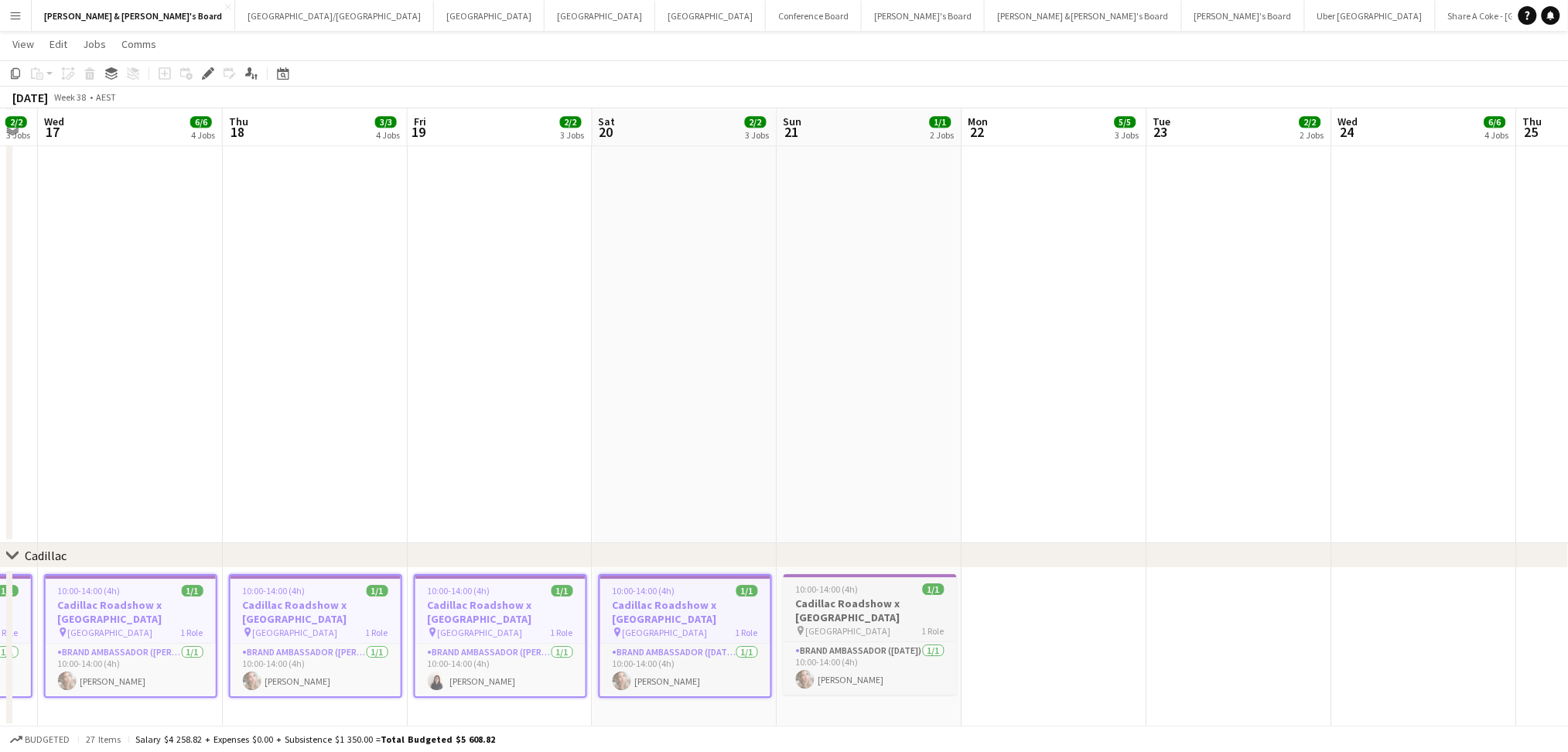
click at [827, 599] on h3 "Cadillac Roadshow x [GEOGRAPHIC_DATA]" at bounding box center [871, 611] width 174 height 28
